Goal: Information Seeking & Learning: Check status

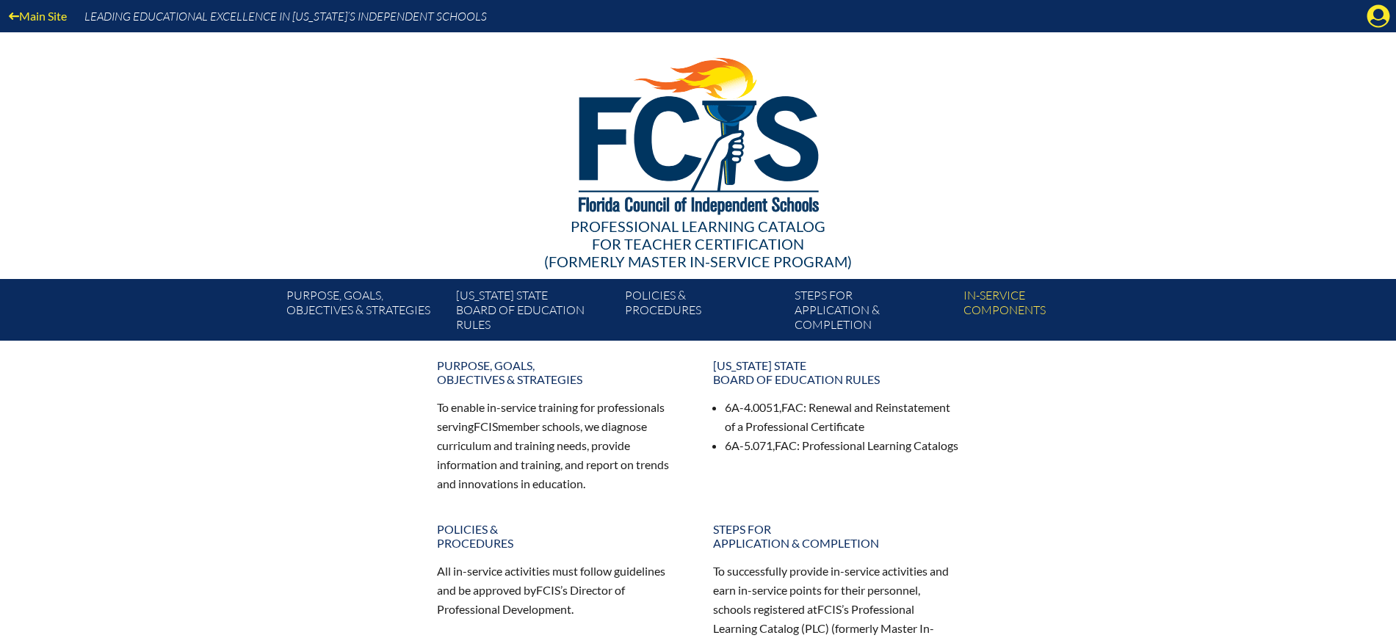
click at [1379, 11] on icon "Manage Account" at bounding box center [1378, 15] width 23 height 23
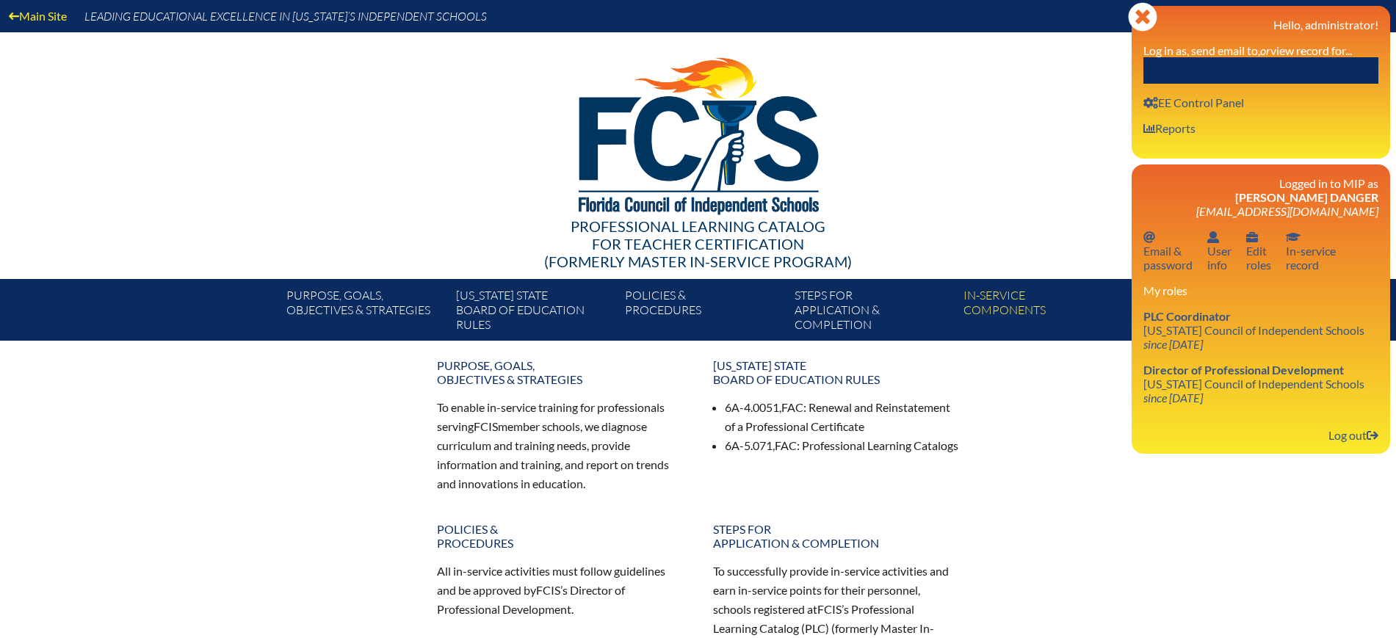
click at [1285, 76] on input "text" at bounding box center [1260, 70] width 235 height 26
paste input "[PERSON_NAME]"
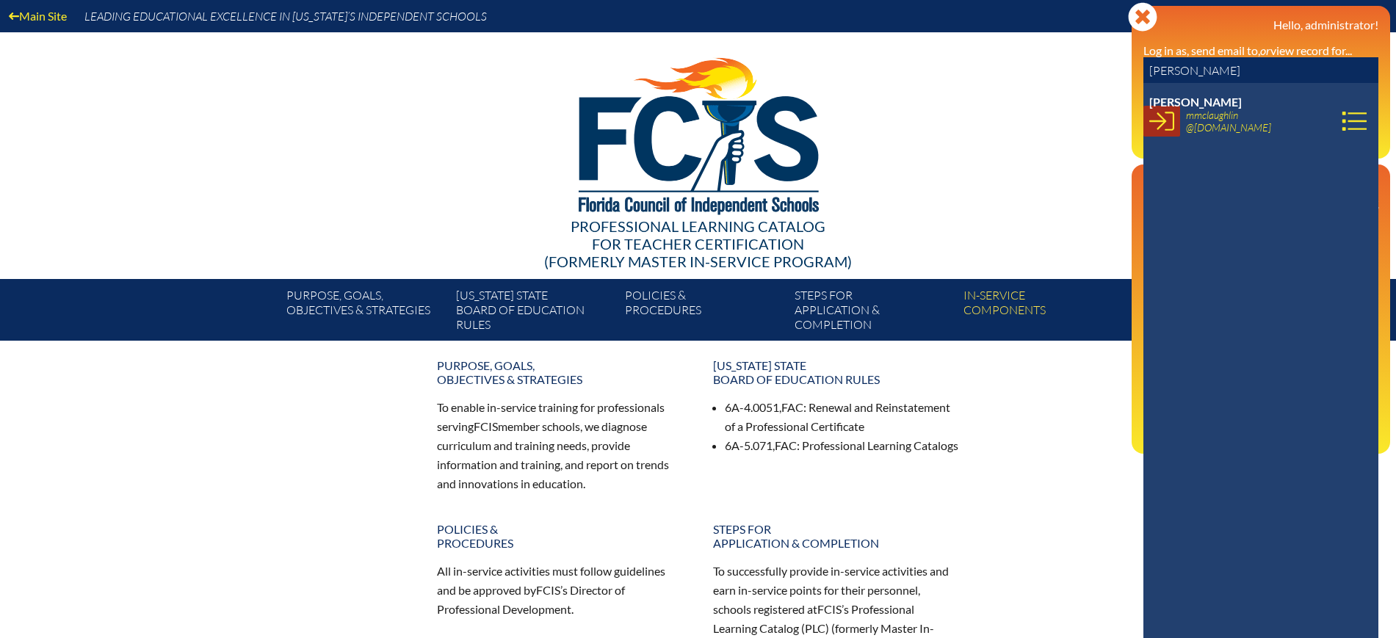
type input "[PERSON_NAME]"
click at [1177, 128] on link at bounding box center [1161, 121] width 37 height 31
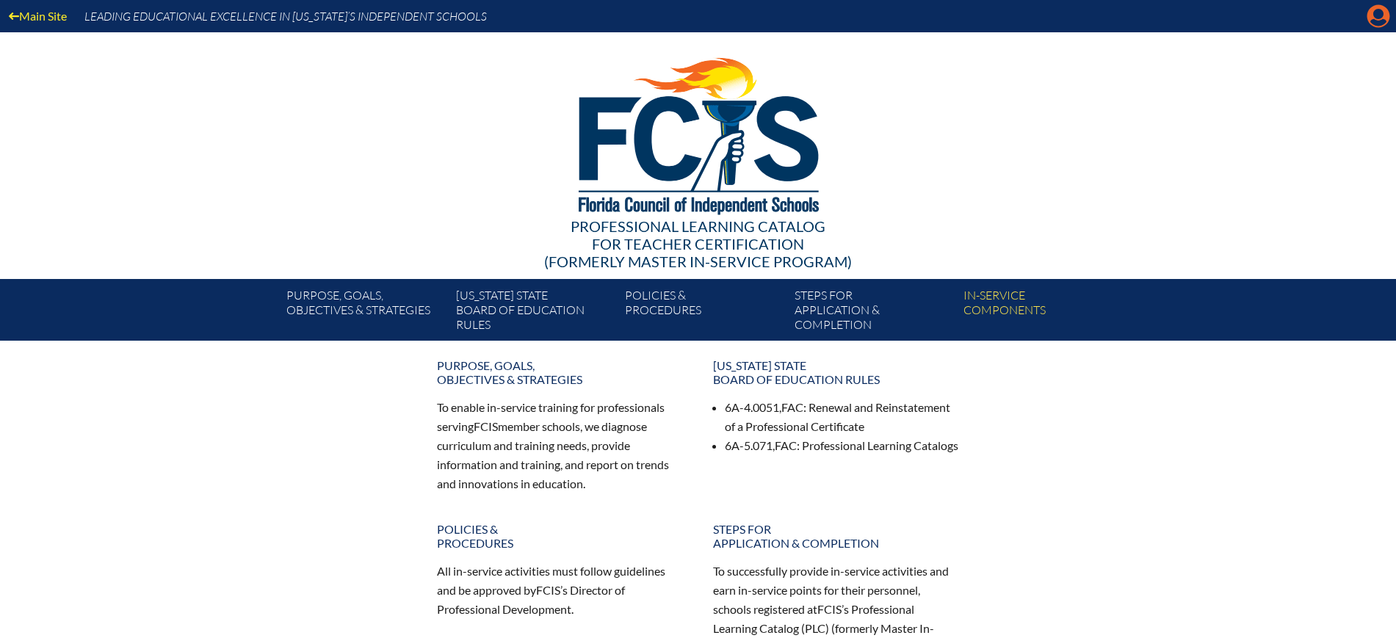
click at [1373, 16] on icon at bounding box center [1378, 16] width 23 height 23
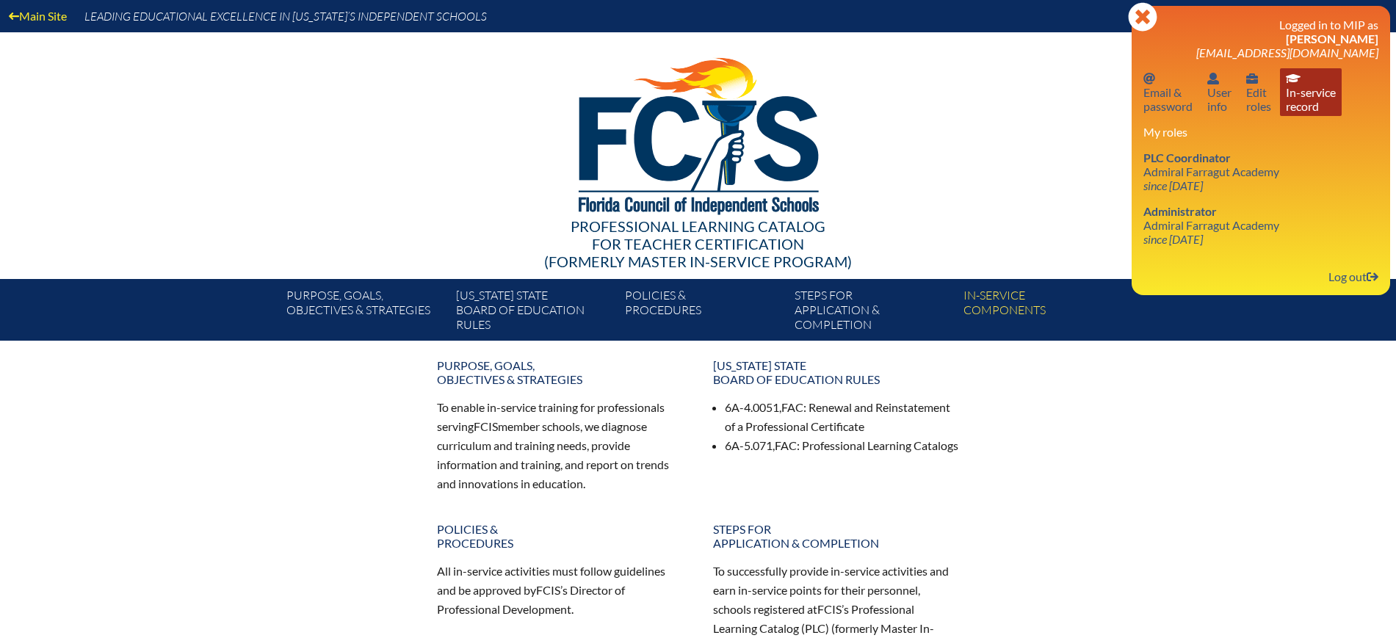
click at [1306, 107] on link "In-service record In-service record" at bounding box center [1311, 92] width 62 height 48
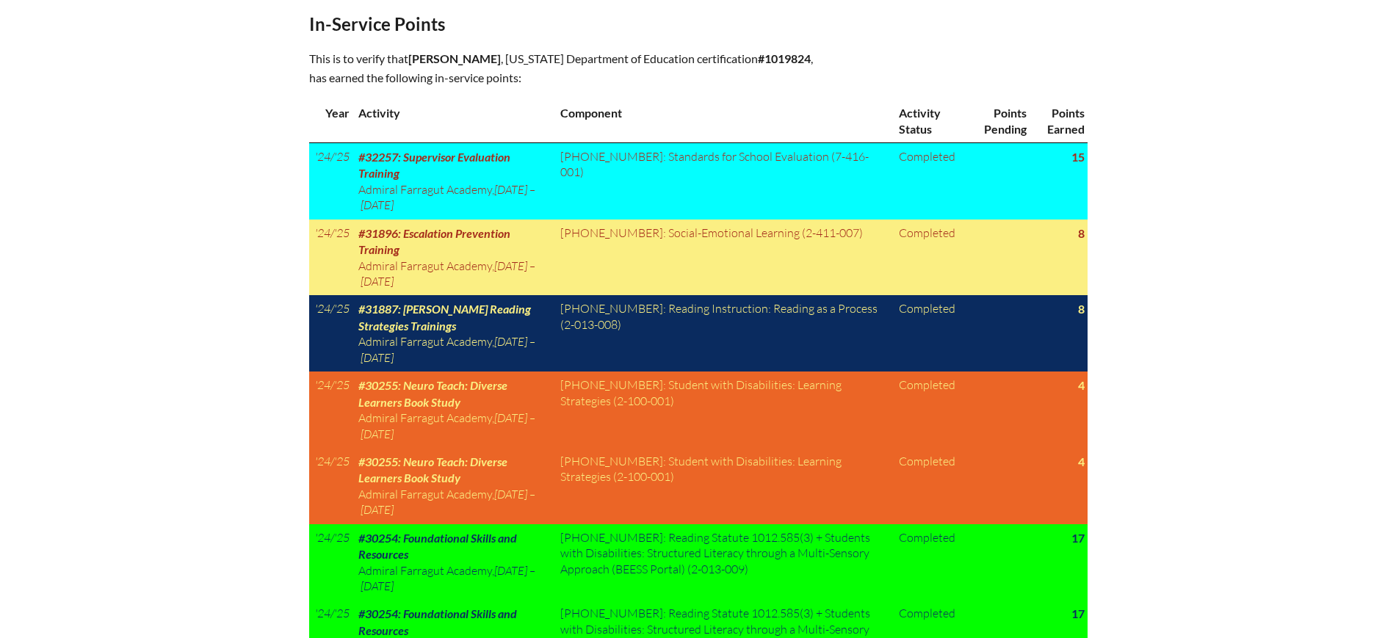
scroll to position [734, 0]
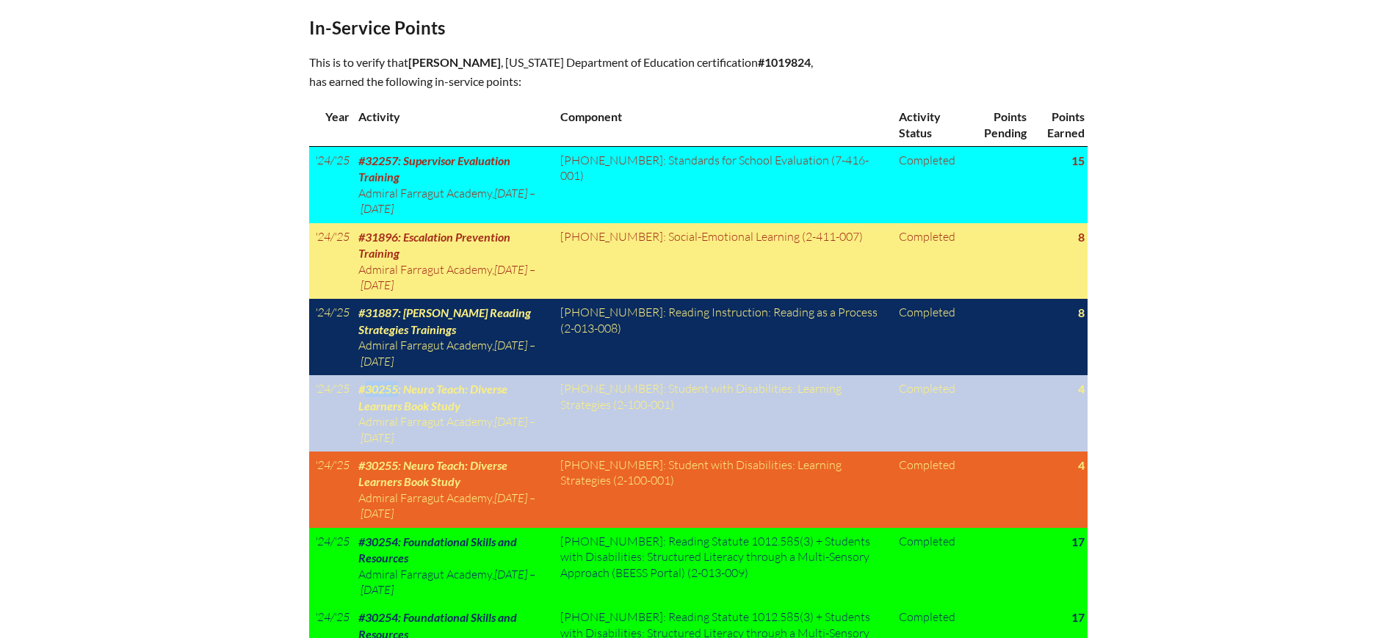
drag, startPoint x: 400, startPoint y: 350, endPoint x: 364, endPoint y: 352, distance: 36.0
click at [364, 382] on span "#30255: Neuro Teach: Diverse Learners Book Study" at bounding box center [432, 397] width 149 height 30
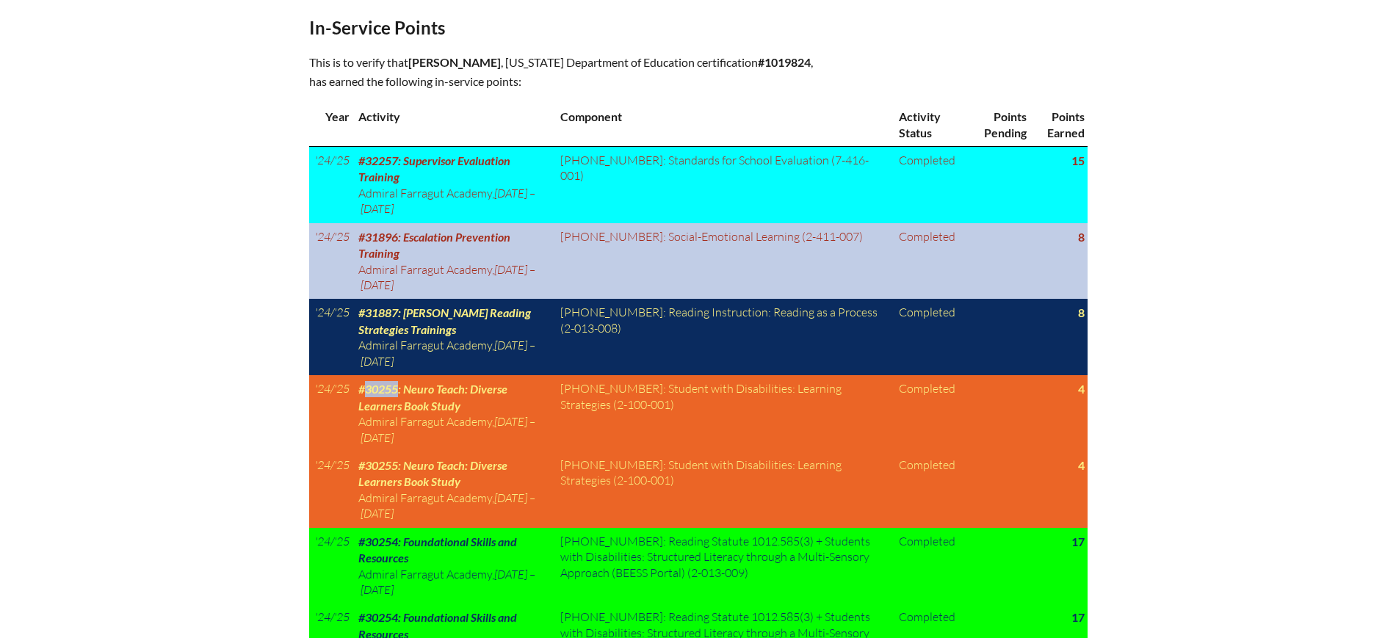
copy span "30255"
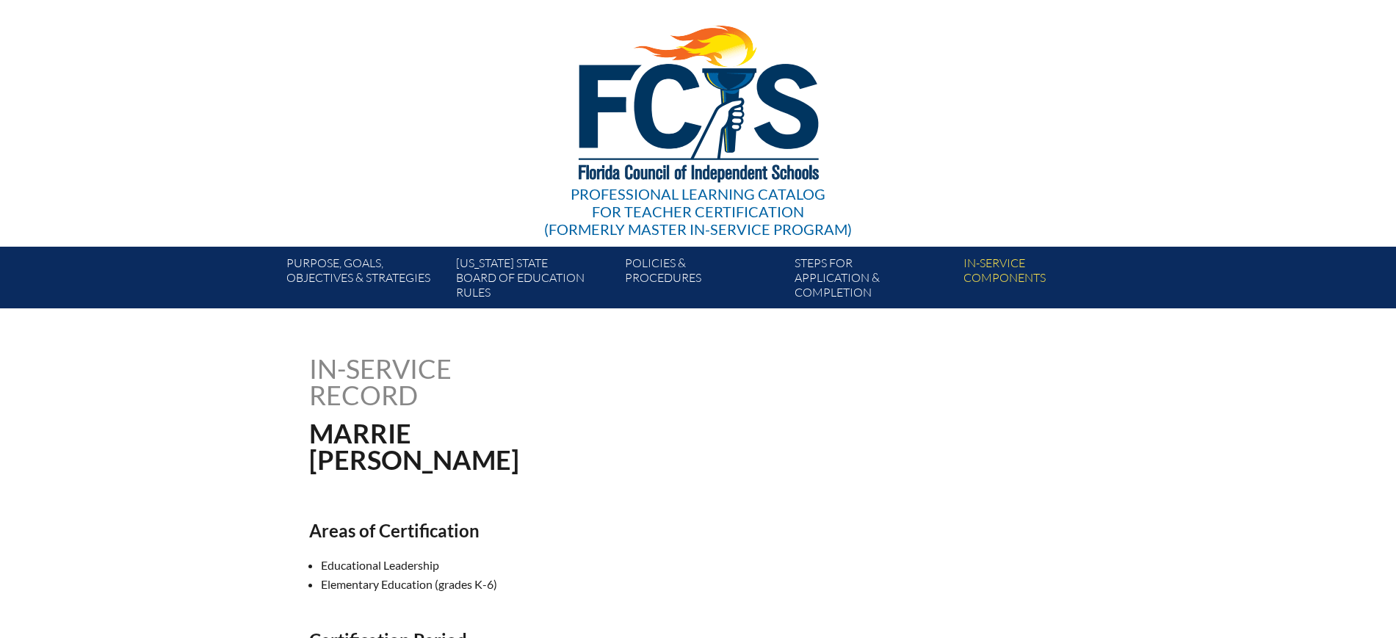
scroll to position [0, 0]
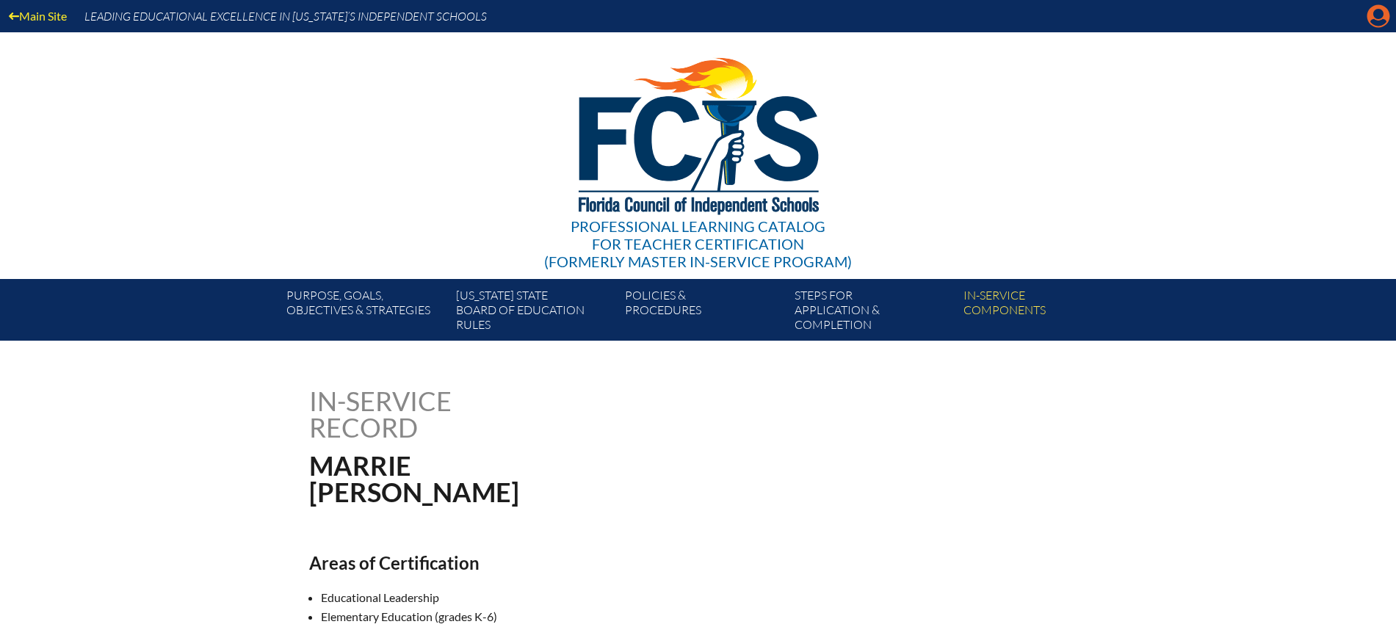
click at [1379, 17] on icon "Manage account" at bounding box center [1378, 15] width 23 height 23
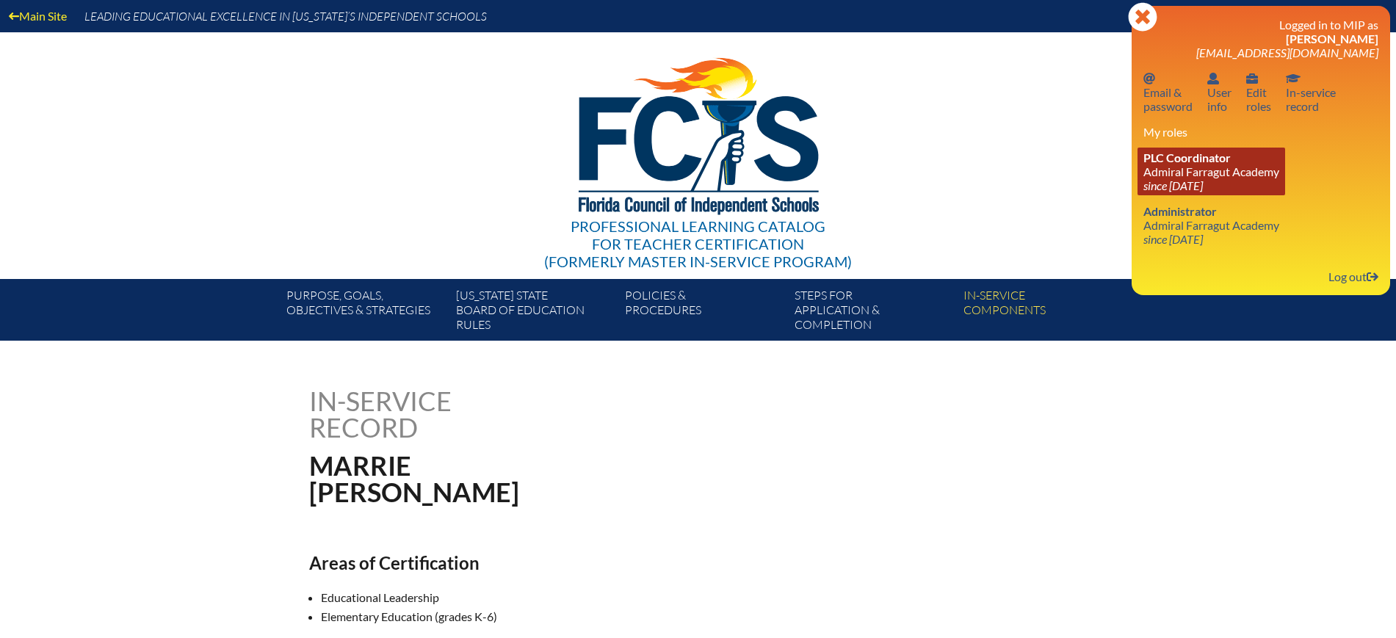
click at [1176, 167] on link "PLC Coordinator Admiral Farragut Academy since 2024 May 13" at bounding box center [1212, 172] width 148 height 48
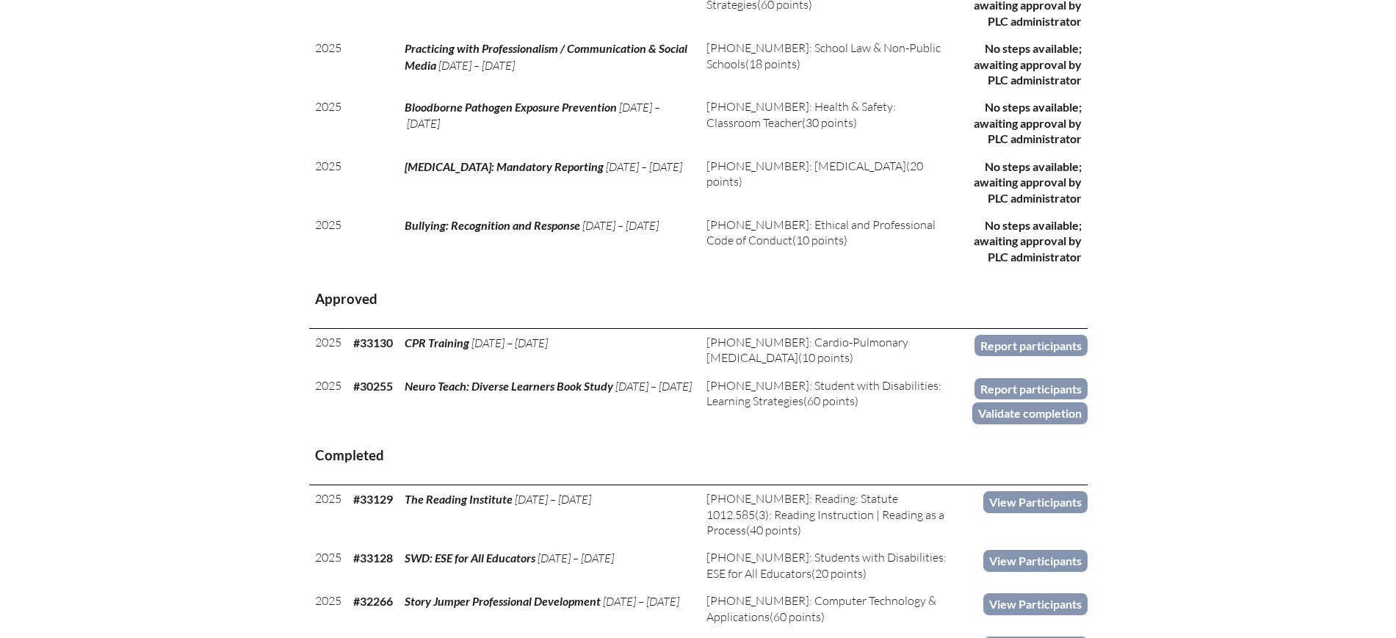
scroll to position [826, 0]
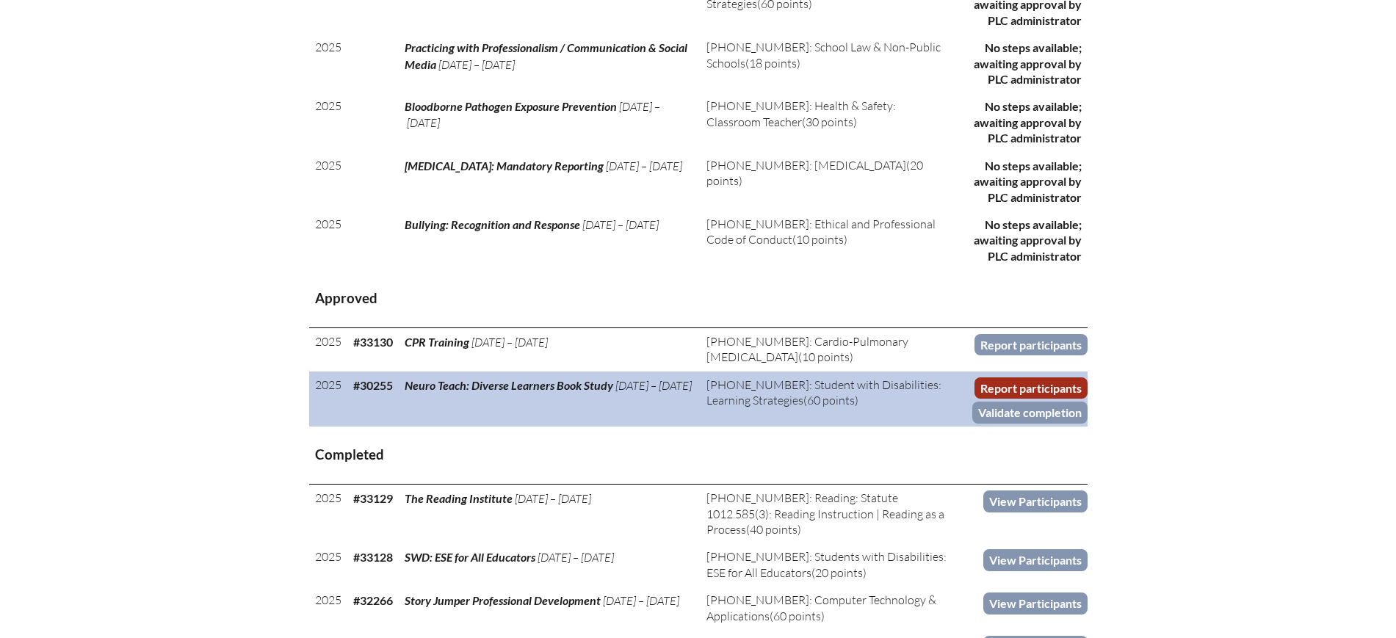
click at [1002, 382] on link "Report participants" at bounding box center [1030, 387] width 113 height 21
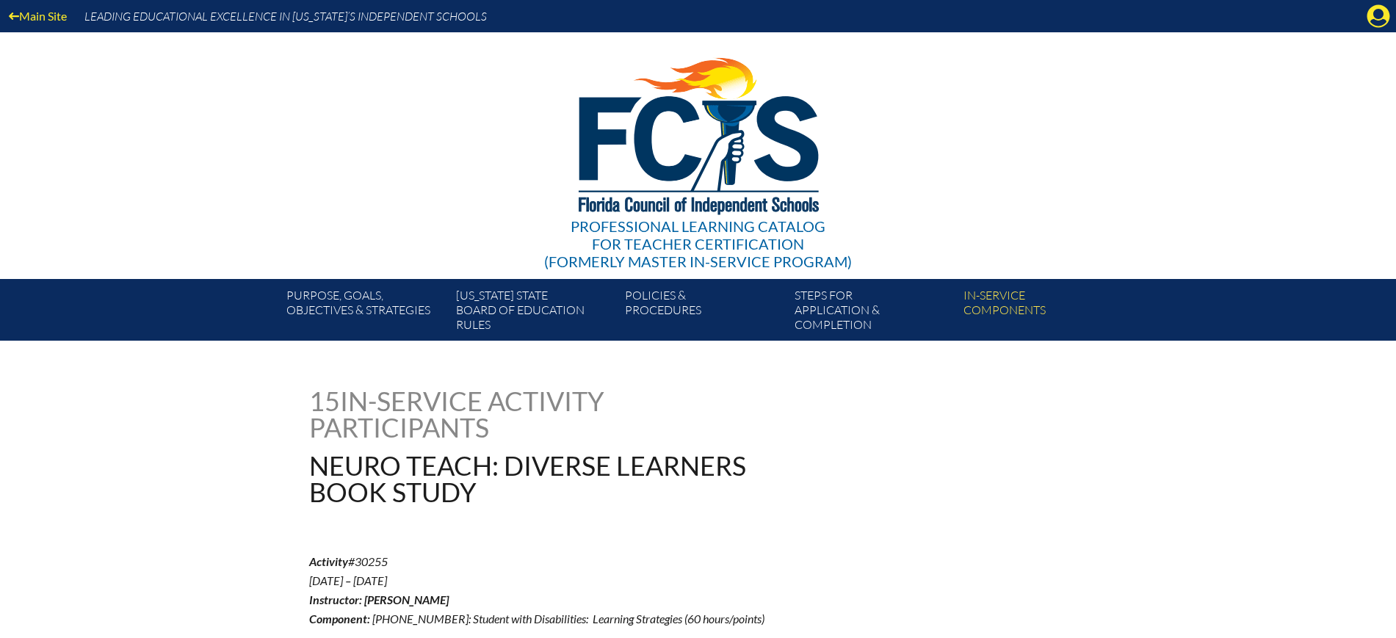
drag, startPoint x: 1379, startPoint y: 18, endPoint x: 1388, endPoint y: 49, distance: 32.8
click at [1379, 17] on icon "Manage account" at bounding box center [1378, 15] width 23 height 23
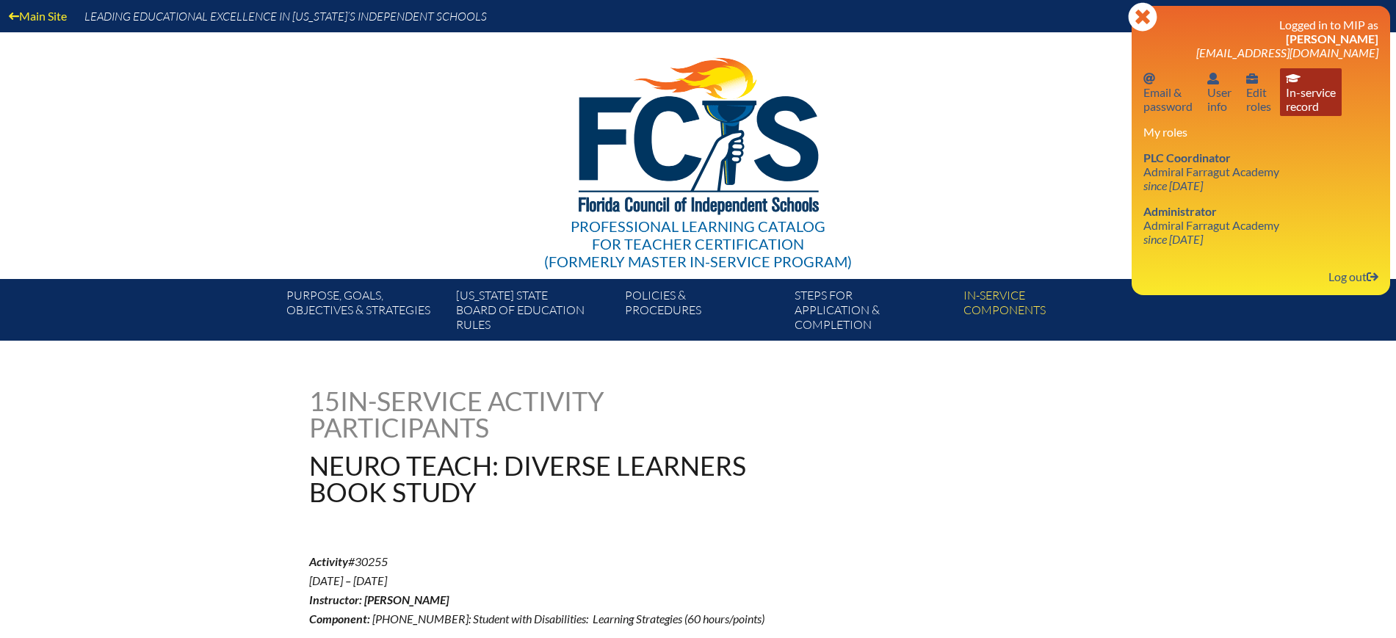
click at [1309, 110] on link "In-service record In-service record" at bounding box center [1311, 92] width 62 height 48
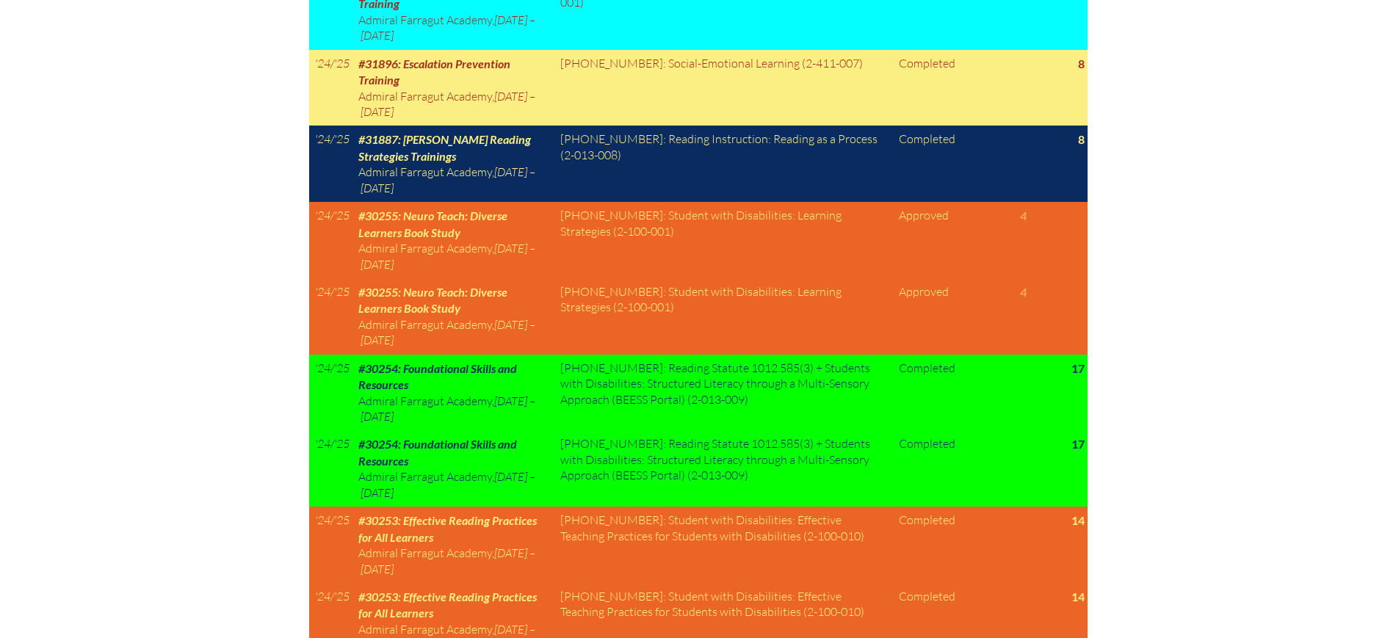
scroll to position [918, 0]
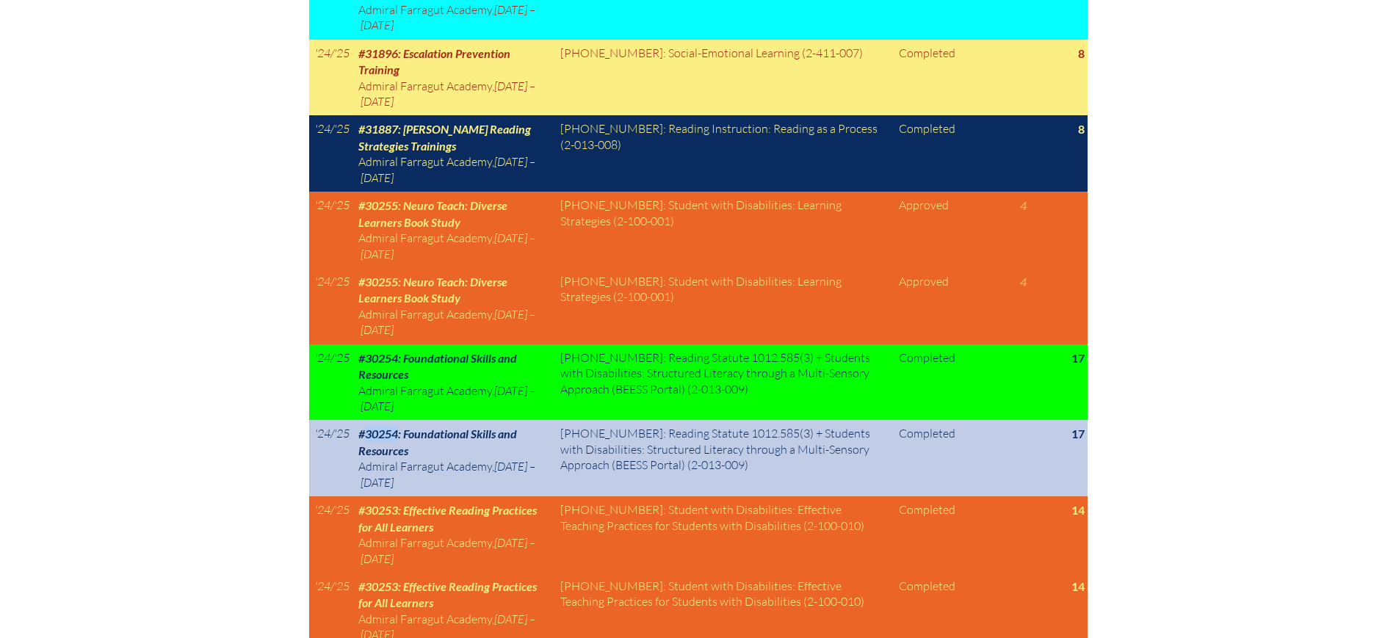
drag, startPoint x: 402, startPoint y: 387, endPoint x: 367, endPoint y: 393, distance: 35.0
click at [367, 427] on span "#30254: Foundational Skills and Resources" at bounding box center [437, 442] width 159 height 30
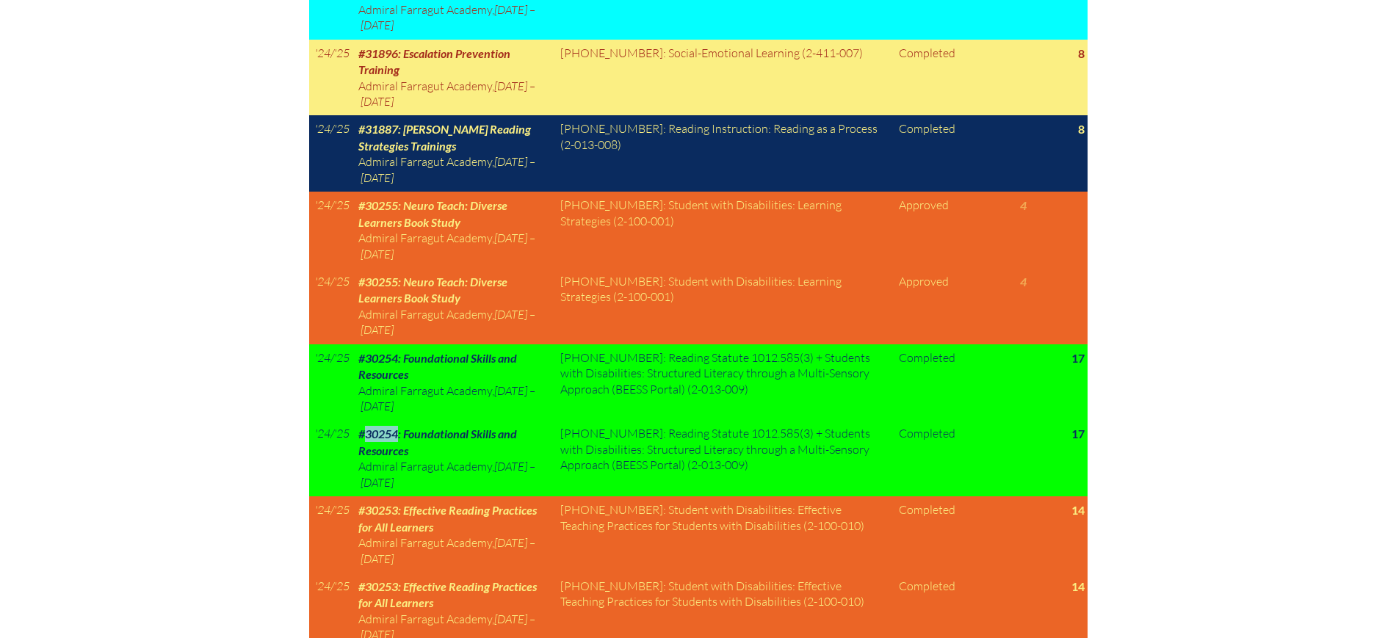
copy span "30254"
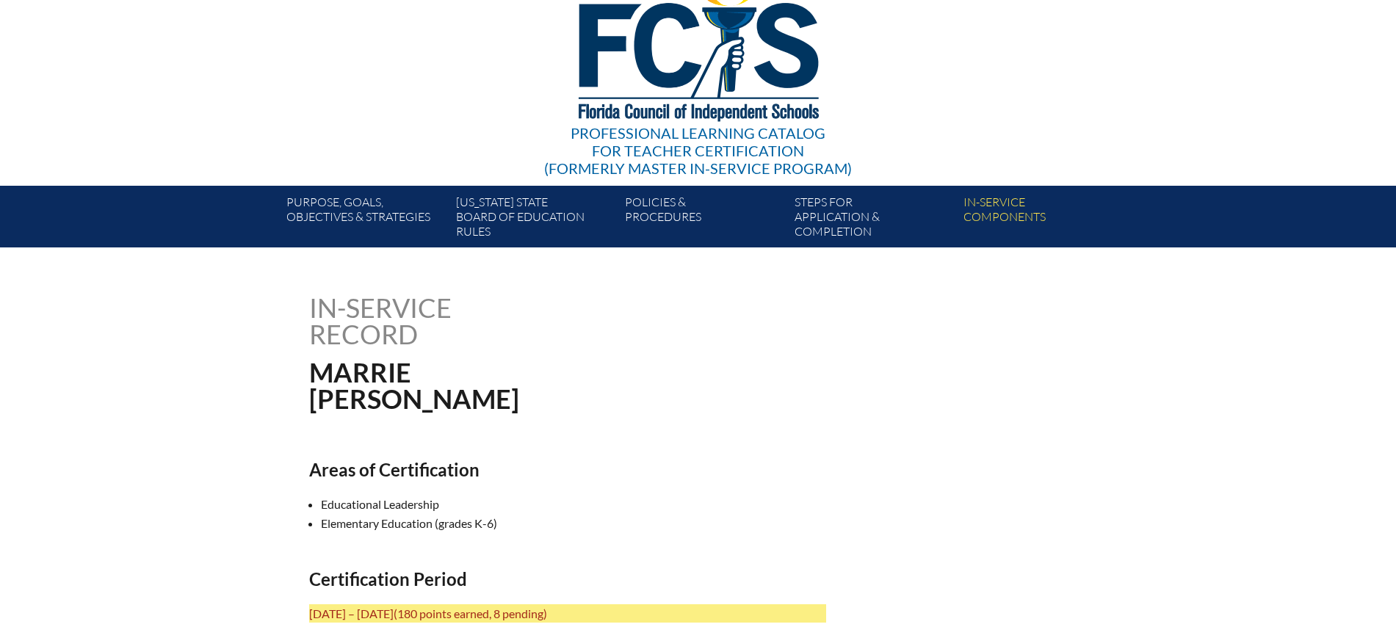
scroll to position [0, 0]
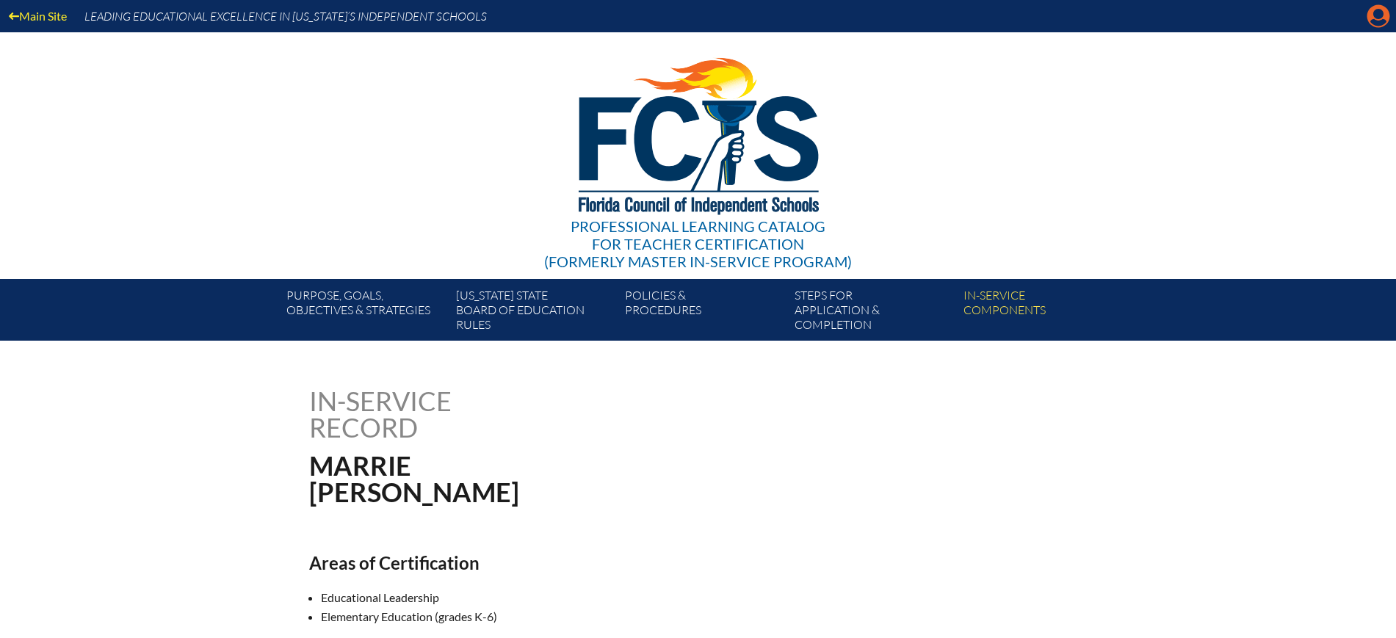
click at [1370, 21] on icon at bounding box center [1378, 16] width 23 height 23
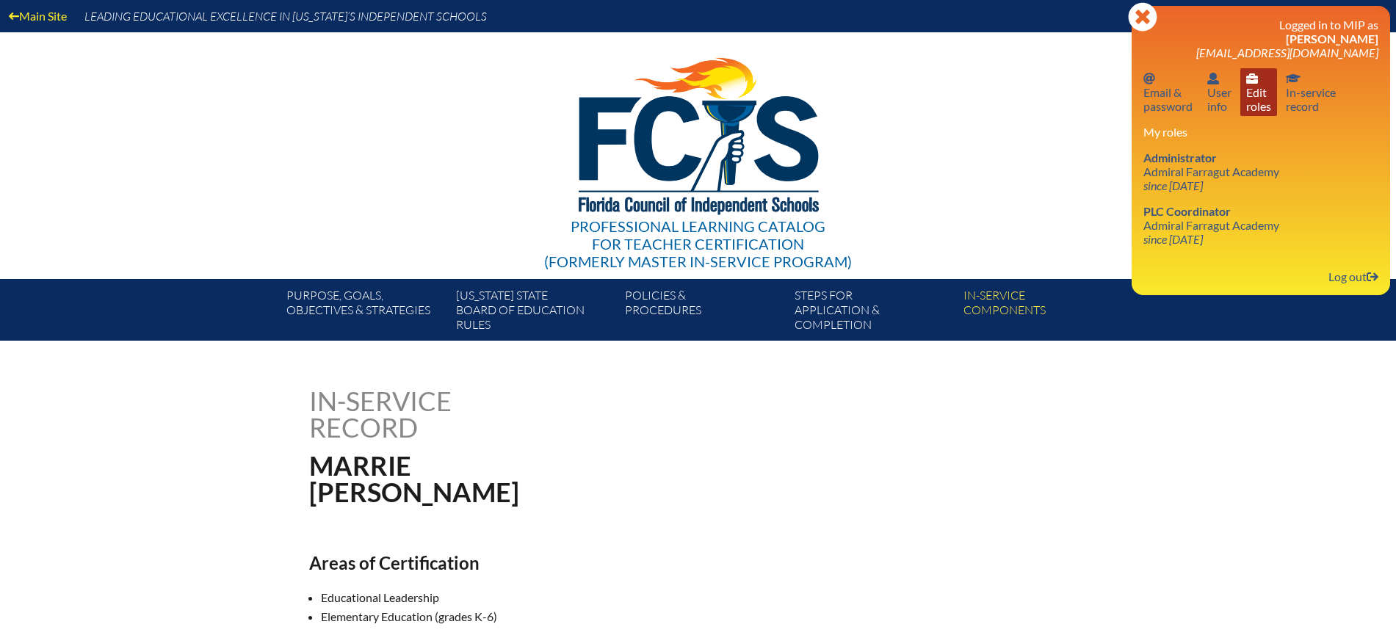
click at [1262, 99] on link "User info Edit roles" at bounding box center [1258, 92] width 37 height 48
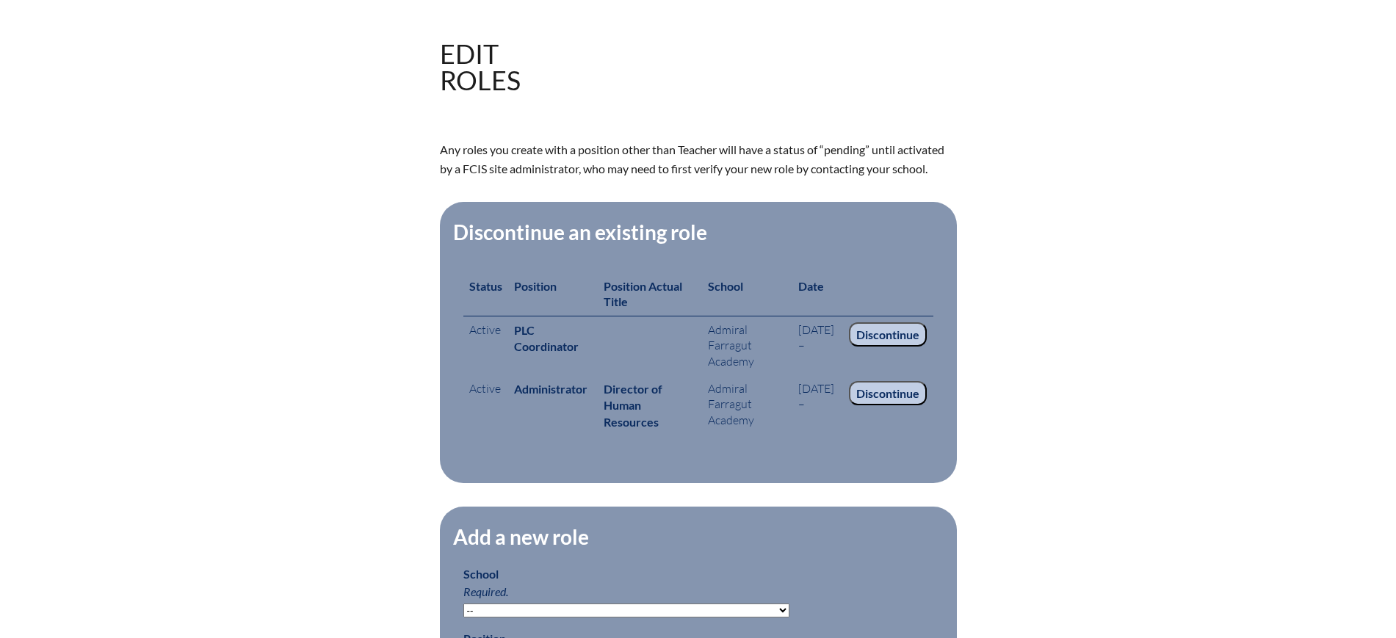
scroll to position [459, 0]
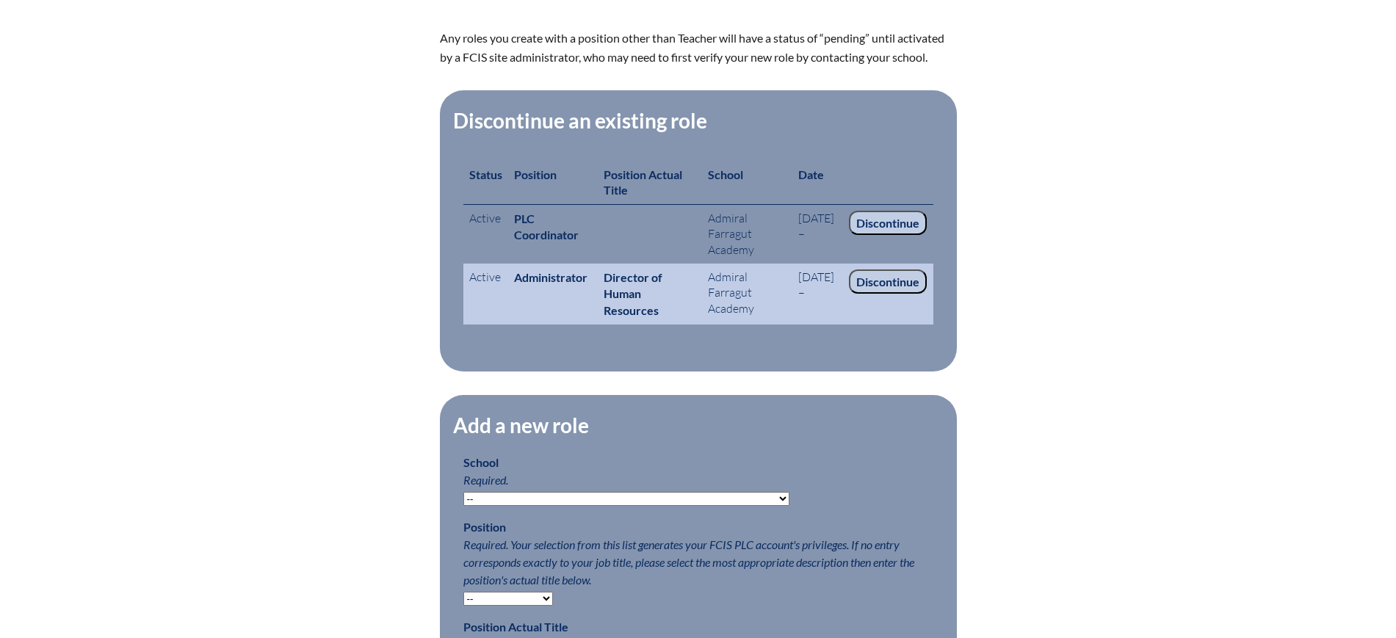
click at [905, 279] on input "Discontinue" at bounding box center [888, 282] width 78 height 25
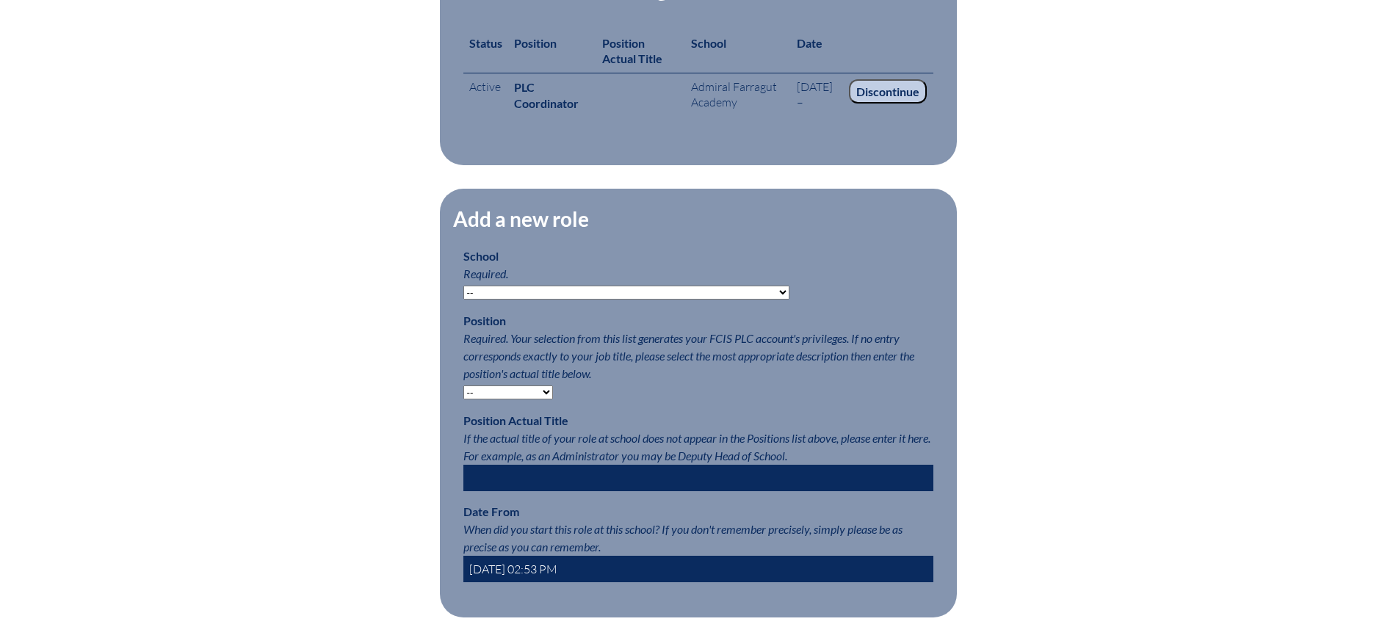
scroll to position [826, 0]
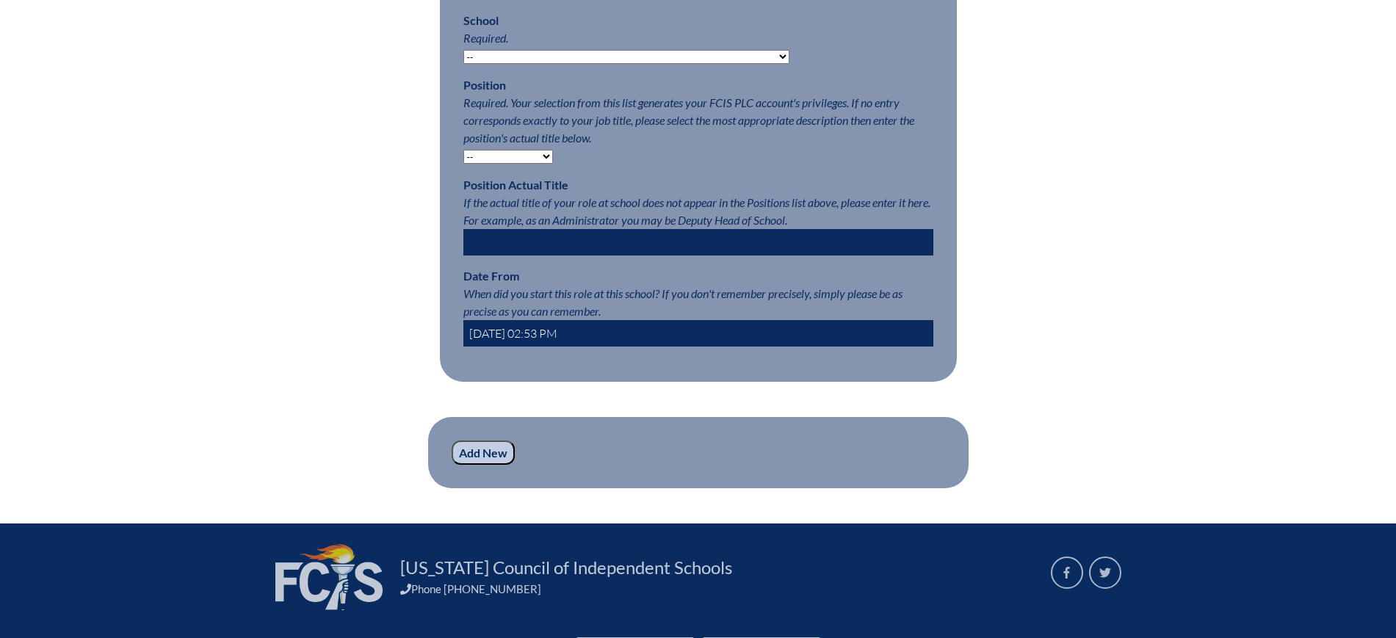
drag, startPoint x: 494, startPoint y: 493, endPoint x: 524, endPoint y: 482, distance: 31.4
click at [494, 466] on input "Add New" at bounding box center [483, 453] width 63 height 25
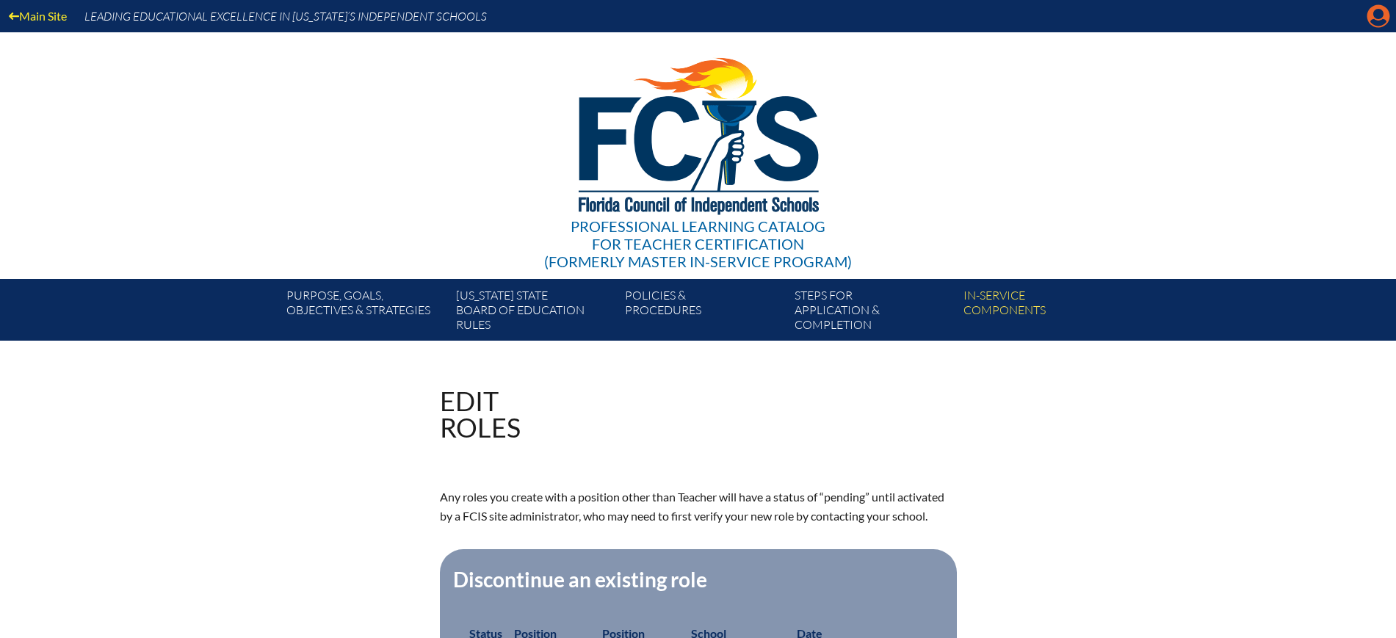
click at [1377, 21] on icon "Manage account" at bounding box center [1378, 15] width 23 height 23
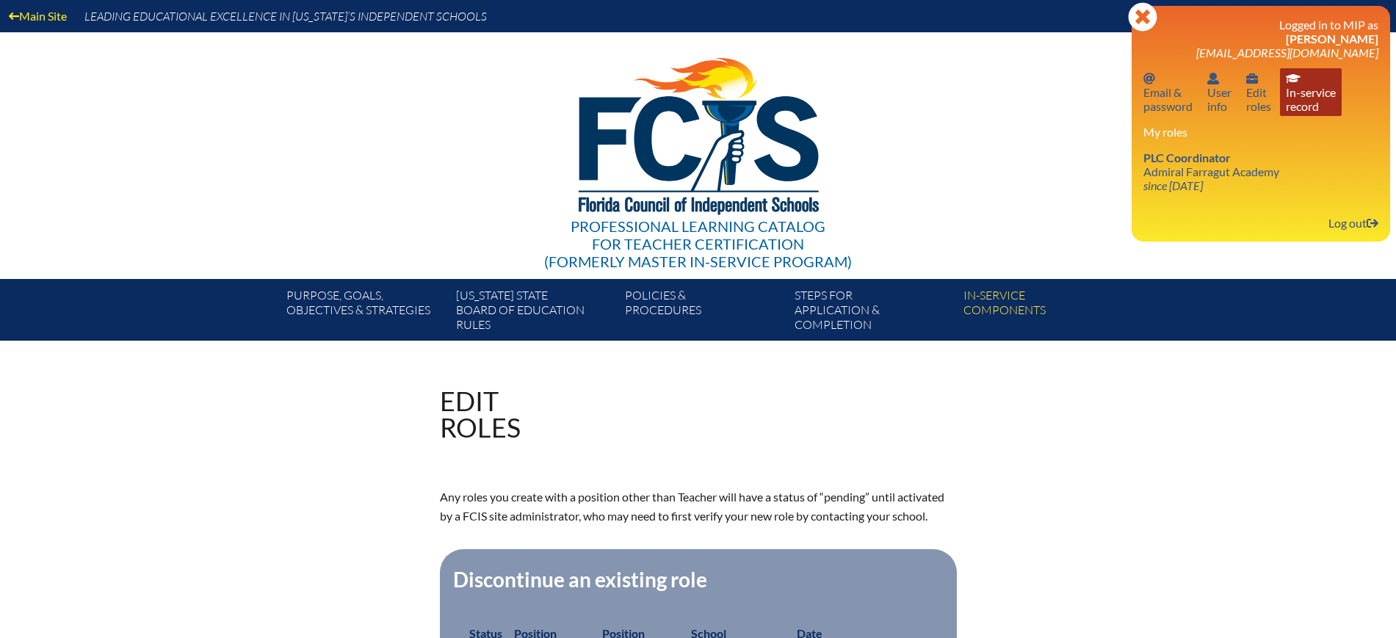
click at [1303, 106] on link "In-service record In-service record" at bounding box center [1311, 92] width 62 height 48
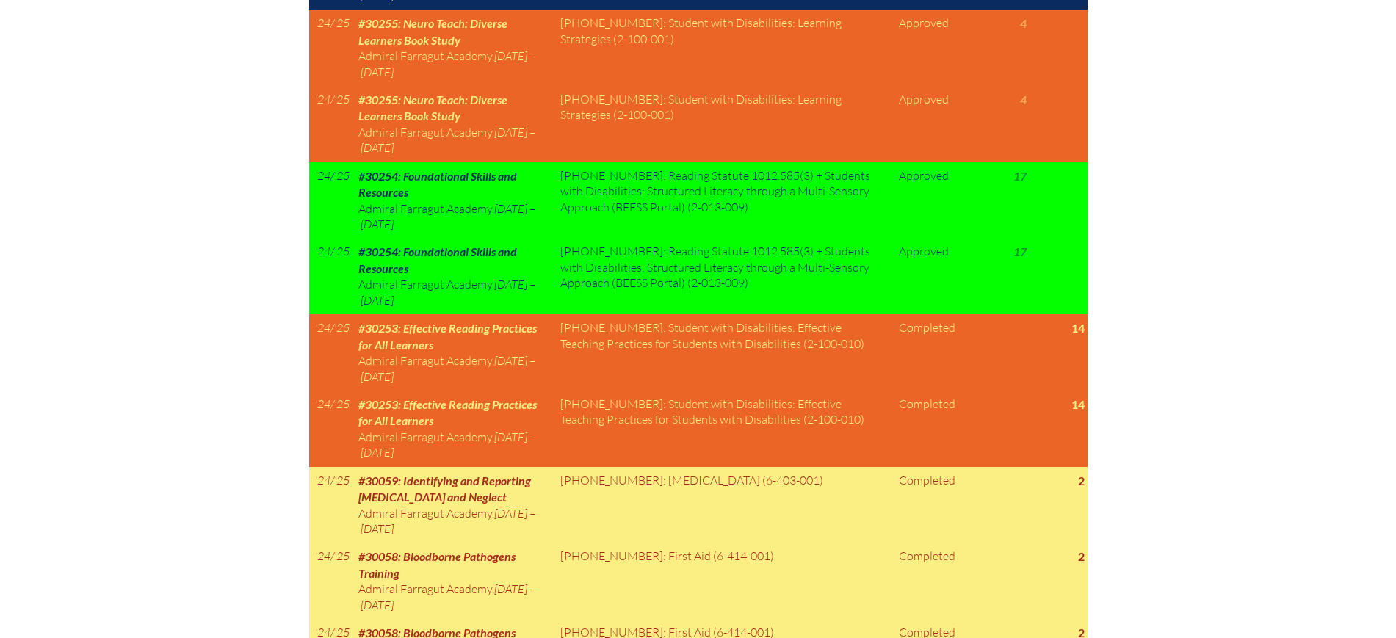
scroll to position [1102, 0]
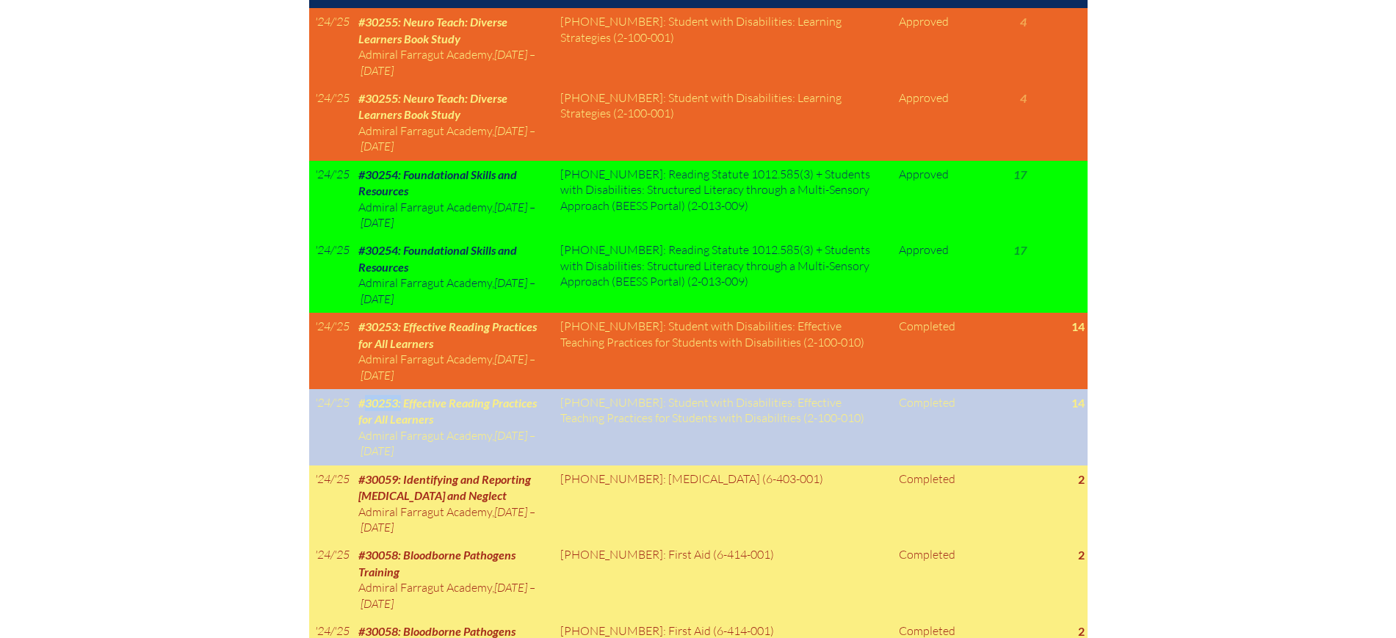
drag, startPoint x: 402, startPoint y: 354, endPoint x: 369, endPoint y: 361, distance: 33.7
click at [369, 396] on span "#30253: Effective Reading Practices for All Learners" at bounding box center [447, 411] width 178 height 30
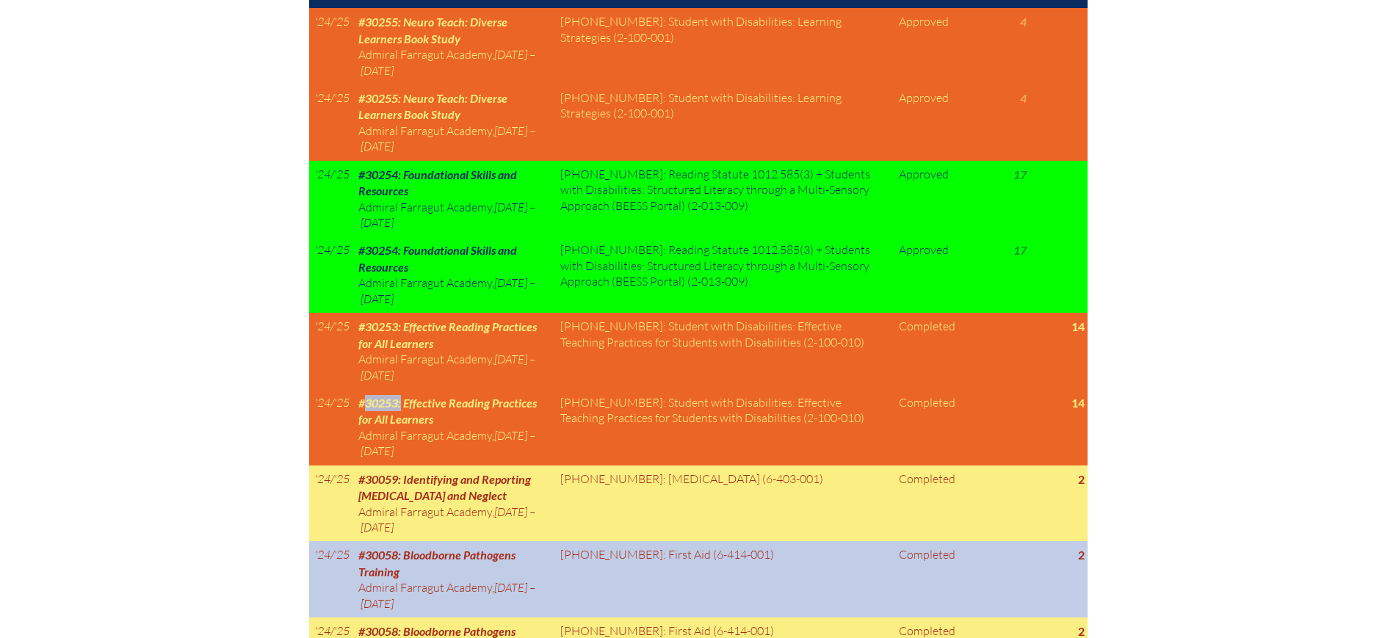
copy span "30253:"
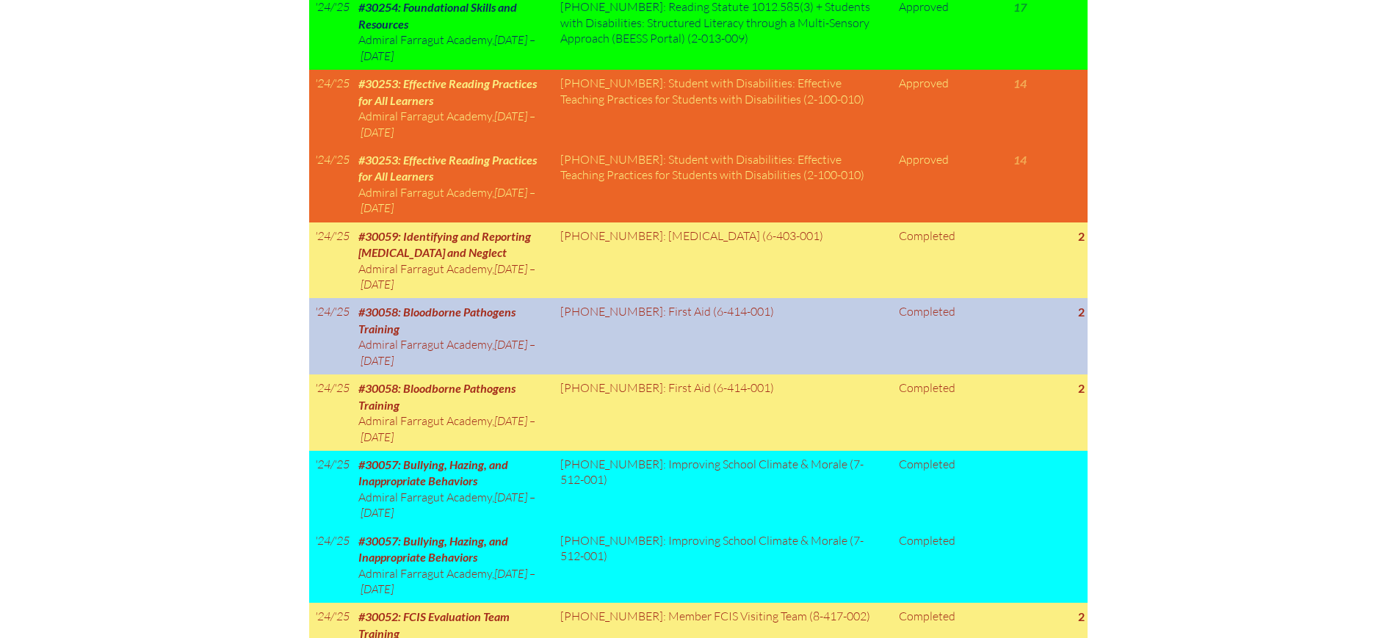
scroll to position [1377, 0]
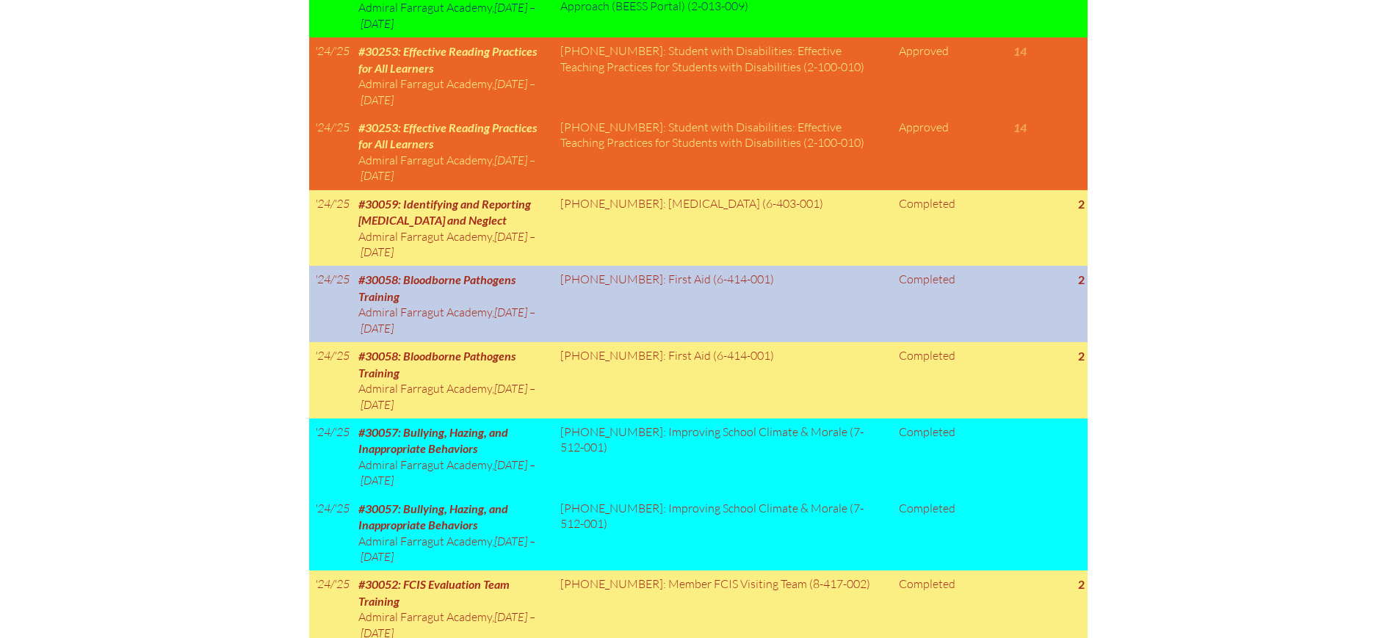
click at [384, 272] on span "#30058: Bloodborne Pathogens Training" at bounding box center [436, 287] width 157 height 30
drag, startPoint x: 402, startPoint y: 224, endPoint x: 368, endPoint y: 236, distance: 36.7
click at [368, 272] on span "#30058: Bloodborne Pathogens Training" at bounding box center [436, 287] width 157 height 30
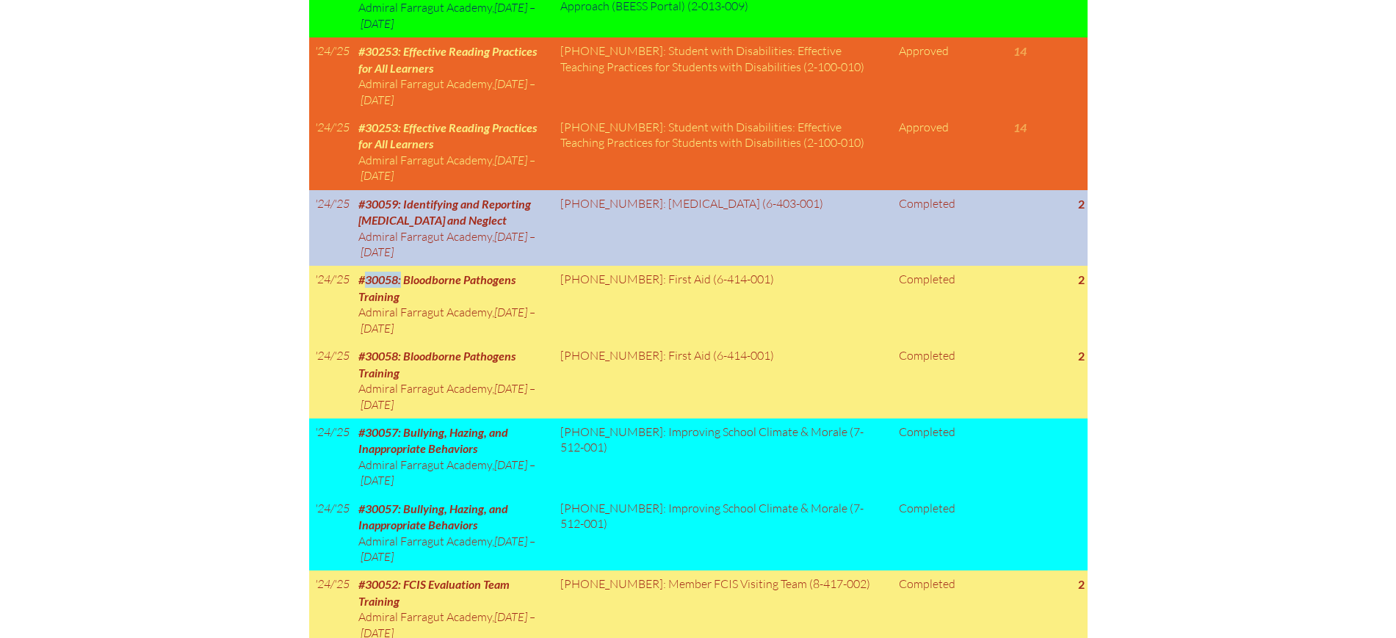
copy span "30058:"
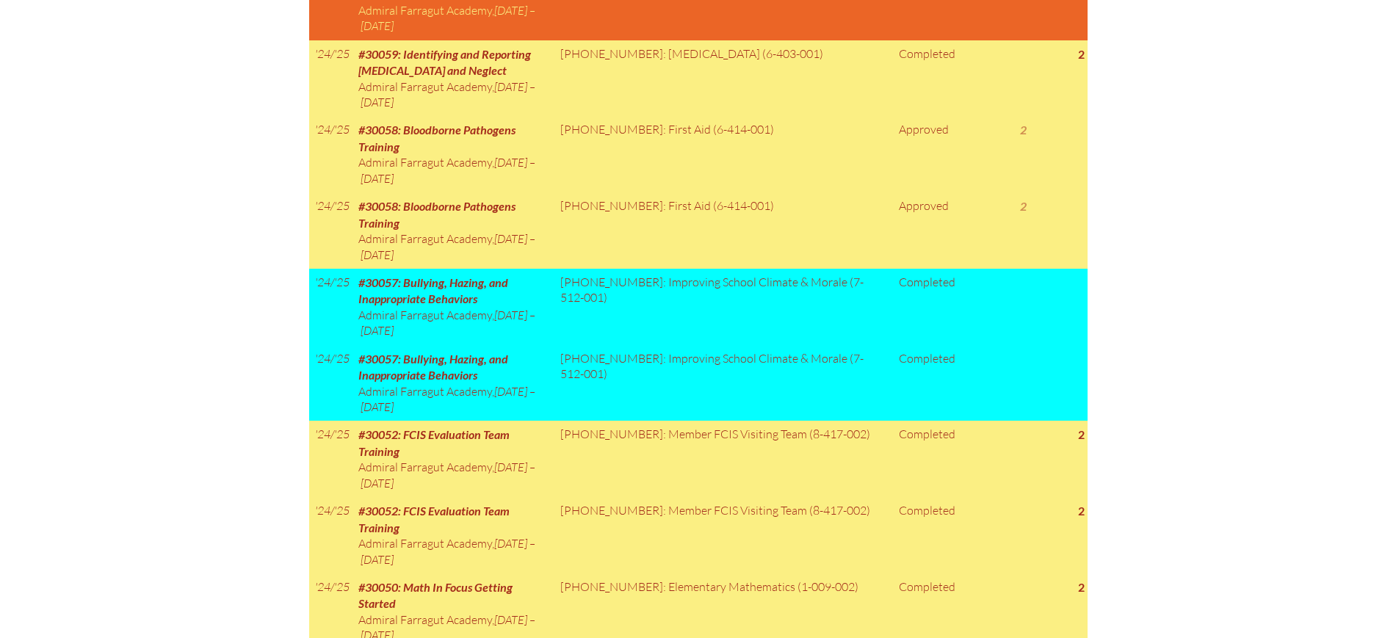
scroll to position [1554, 0]
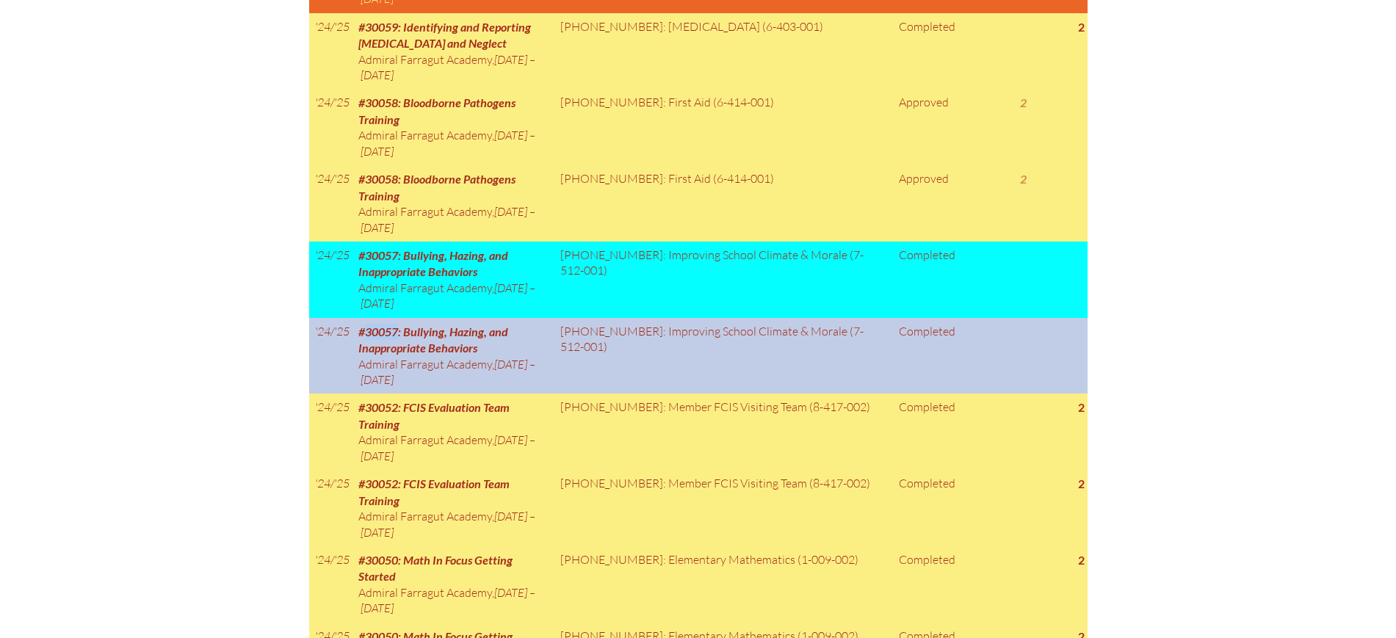
drag, startPoint x: 401, startPoint y: 277, endPoint x: 366, endPoint y: 277, distance: 34.5
click at [366, 325] on span "#30057: Bullying, Hazing, and Inappropriate Behaviors" at bounding box center [433, 340] width 150 height 30
copy span "30057"
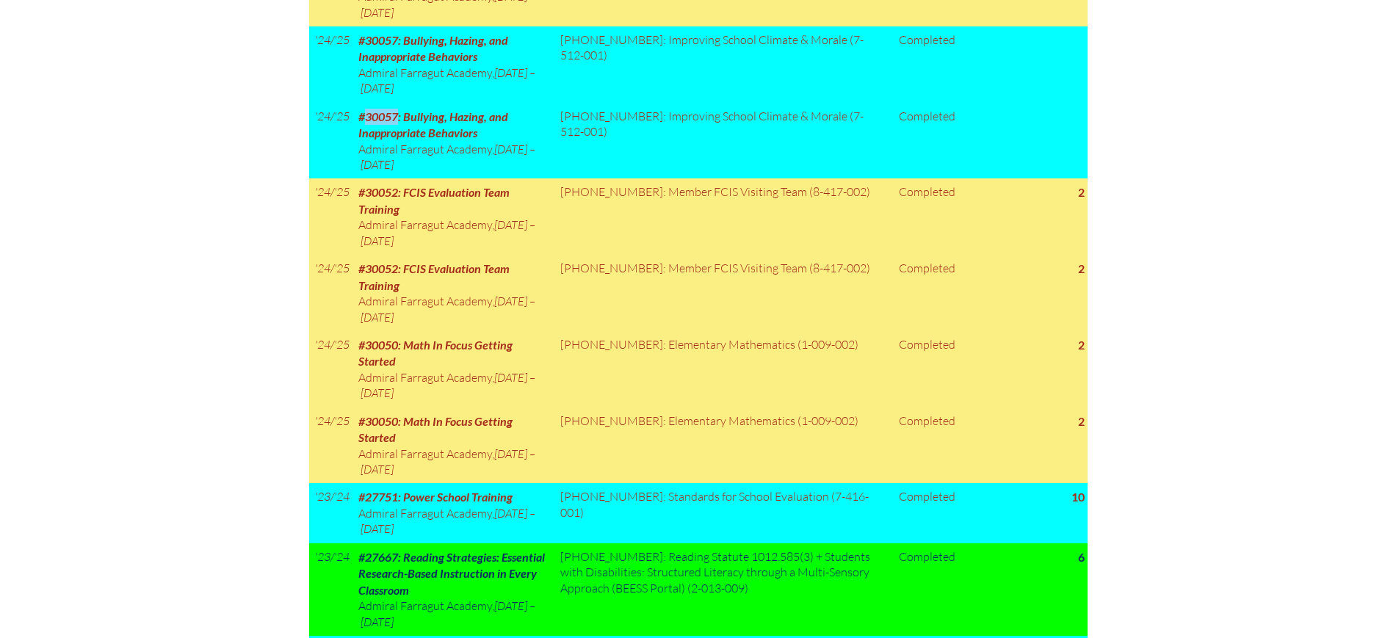
scroll to position [1737, 0]
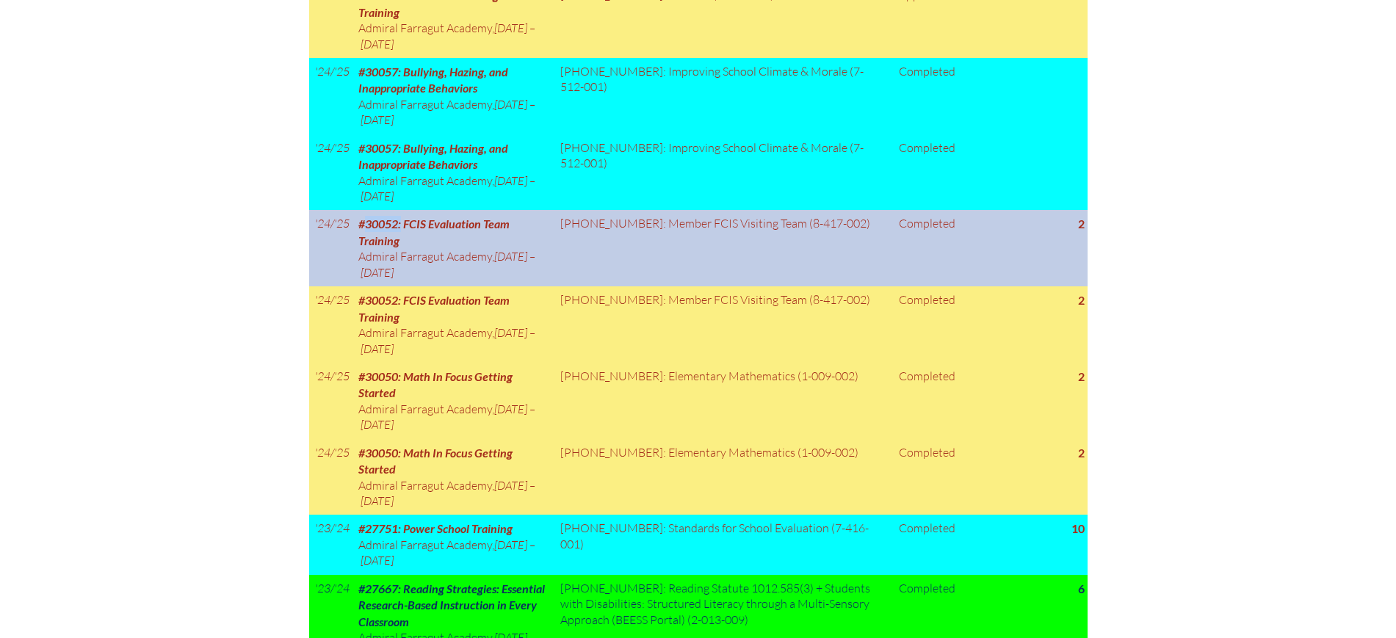
drag, startPoint x: 403, startPoint y: 166, endPoint x: 369, endPoint y: 169, distance: 33.9
click at [369, 217] on span "#30052: FCIS Evaluation Team Training" at bounding box center [433, 232] width 151 height 30
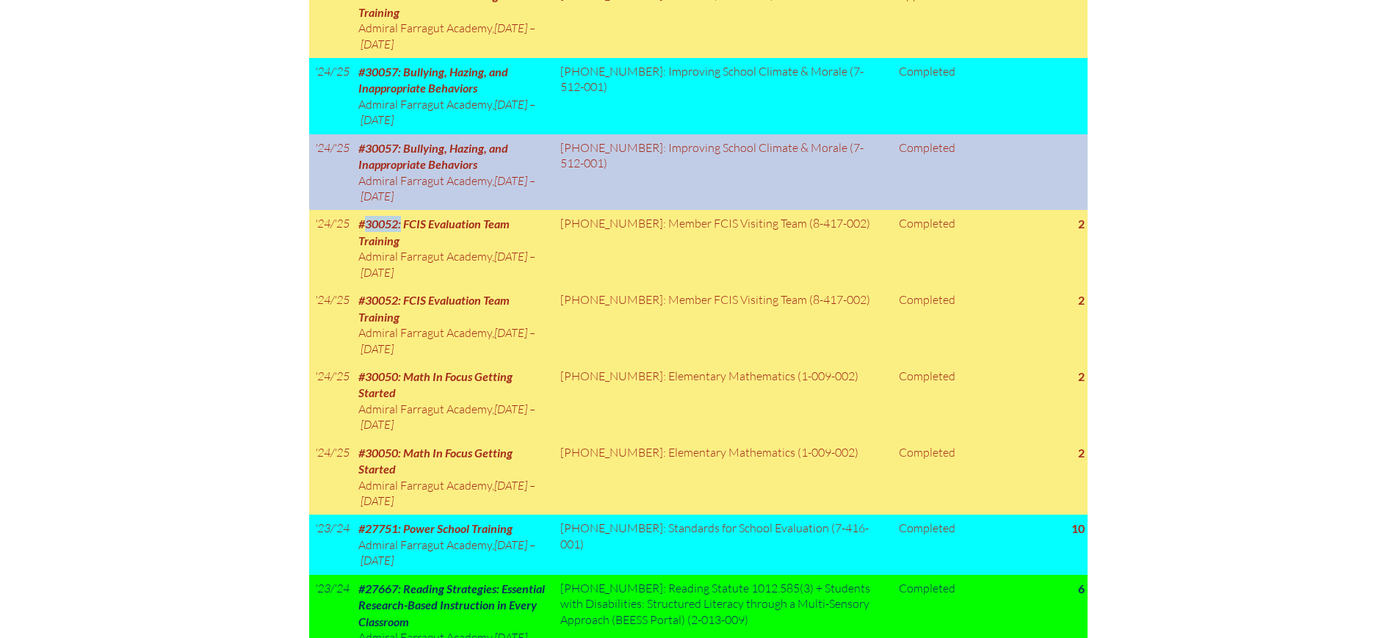
copy span "30052:"
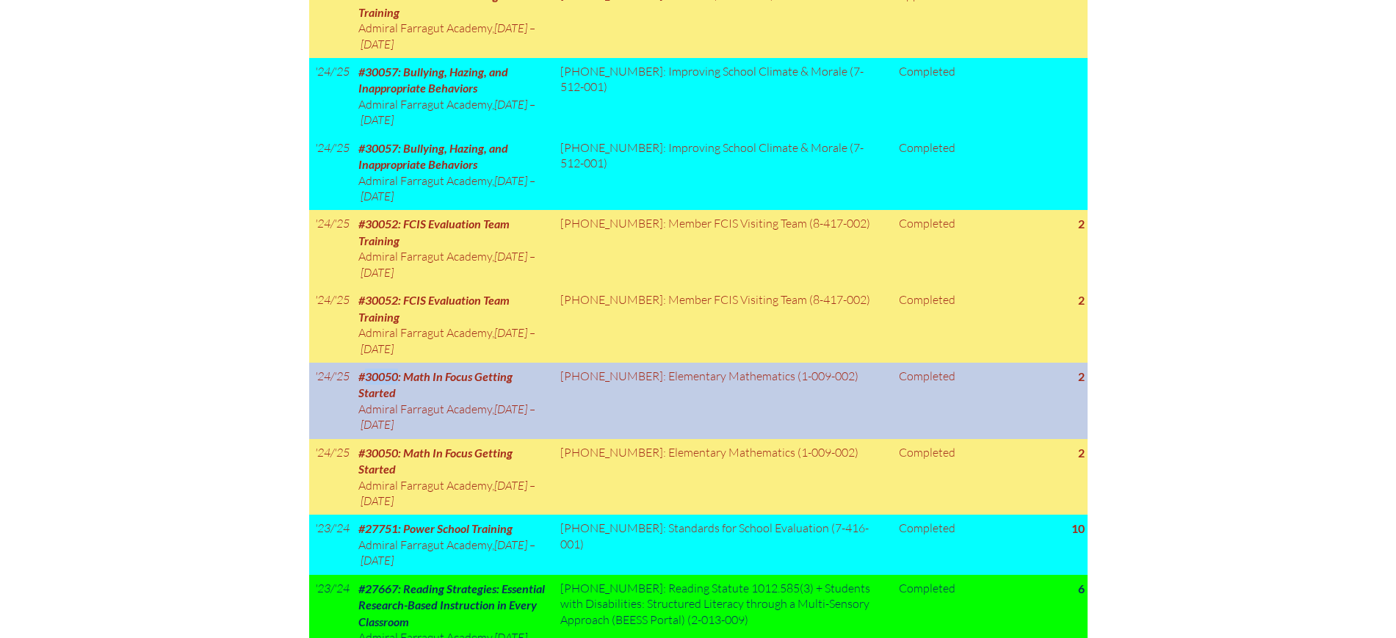
drag, startPoint x: 402, startPoint y: 289, endPoint x: 367, endPoint y: 291, distance: 34.6
click at [367, 369] on span "#30050: Math In Focus Getting Started" at bounding box center [435, 384] width 154 height 30
copy span "30050"
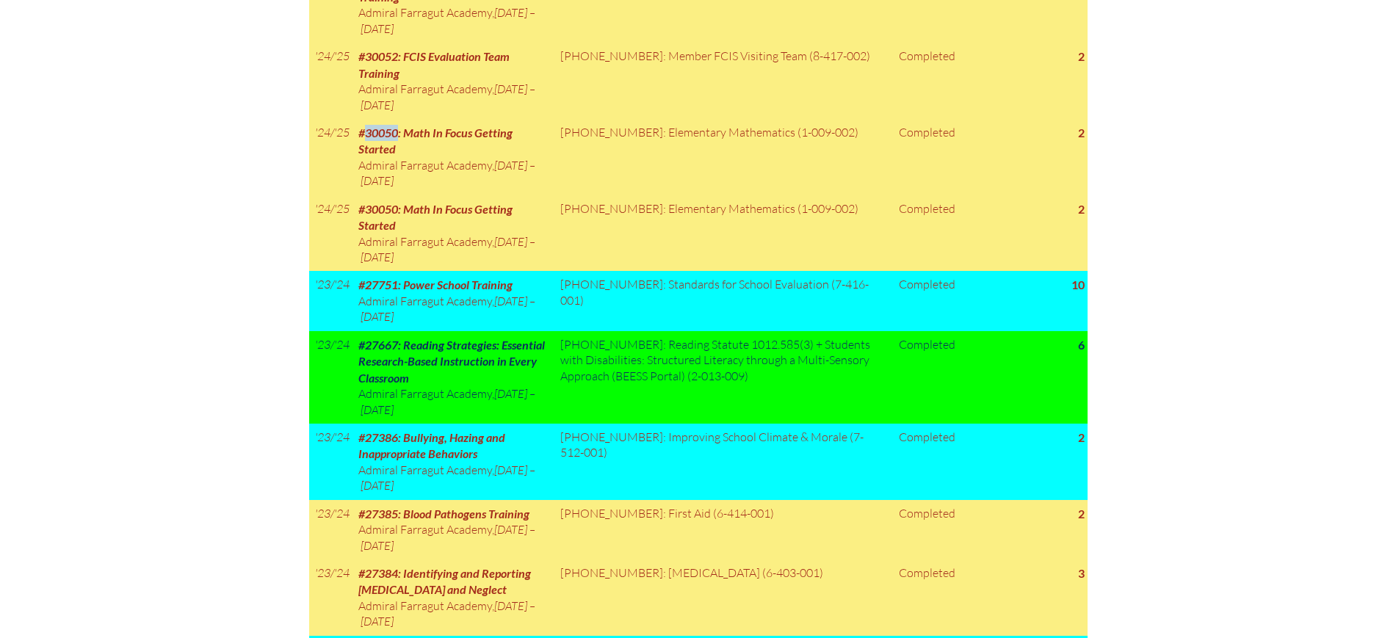
scroll to position [2013, 0]
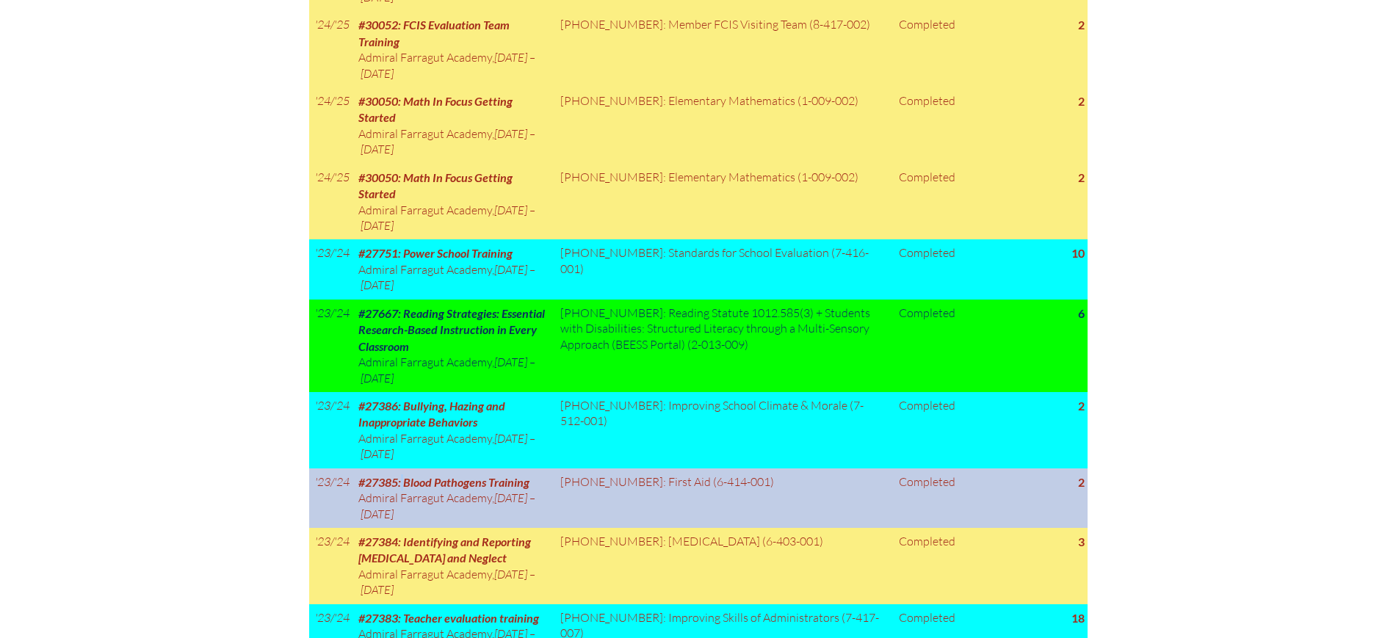
click at [402, 475] on span "#27385: Blood Pathogens Training" at bounding box center [443, 482] width 171 height 14
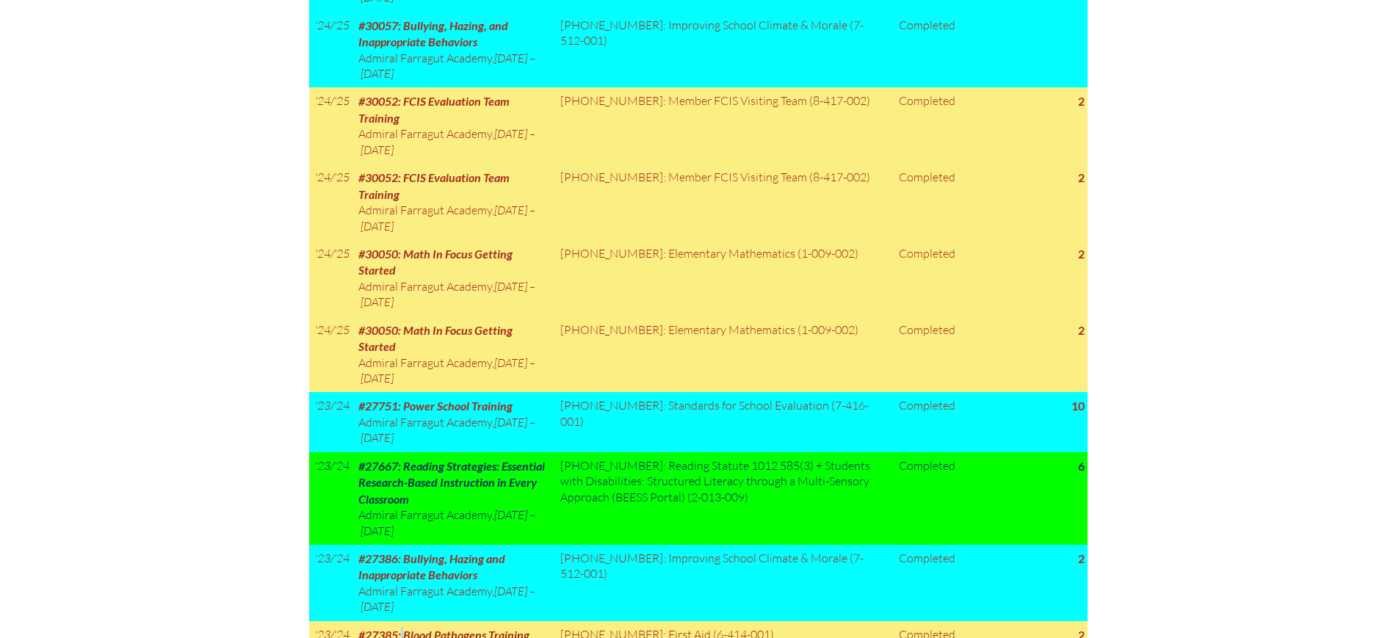
scroll to position [1829, 0]
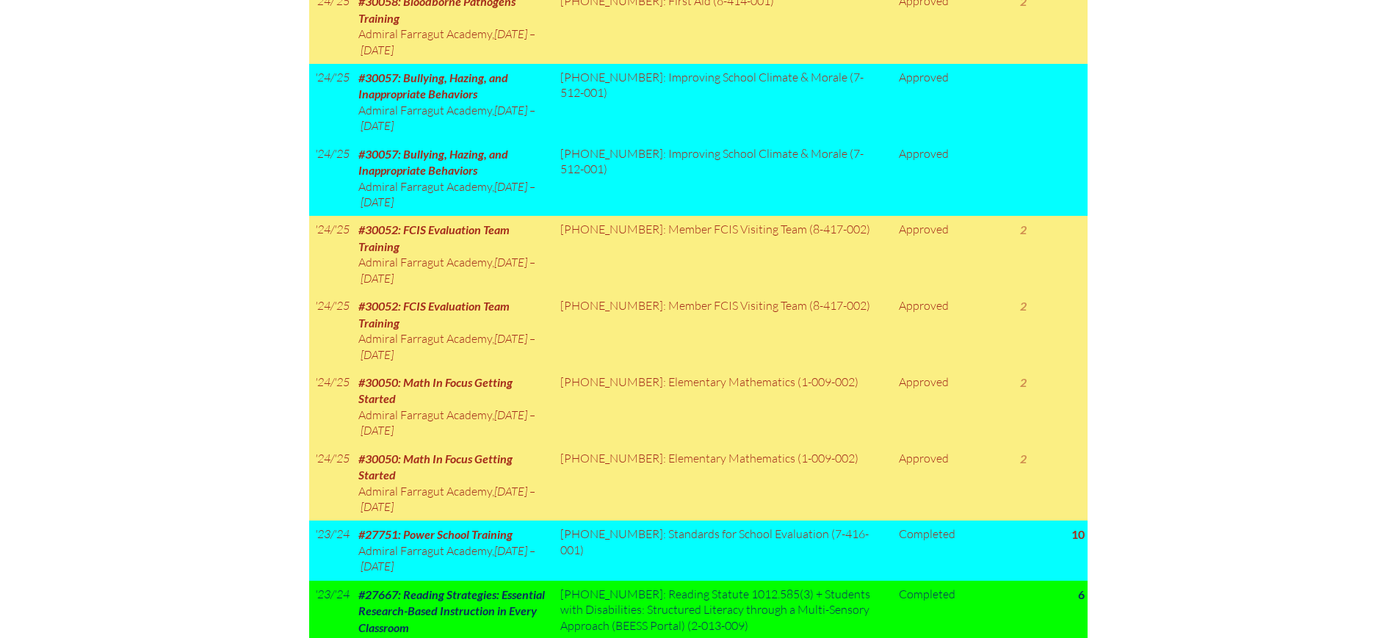
scroll to position [1731, 0]
